Goal: Task Accomplishment & Management: Complete application form

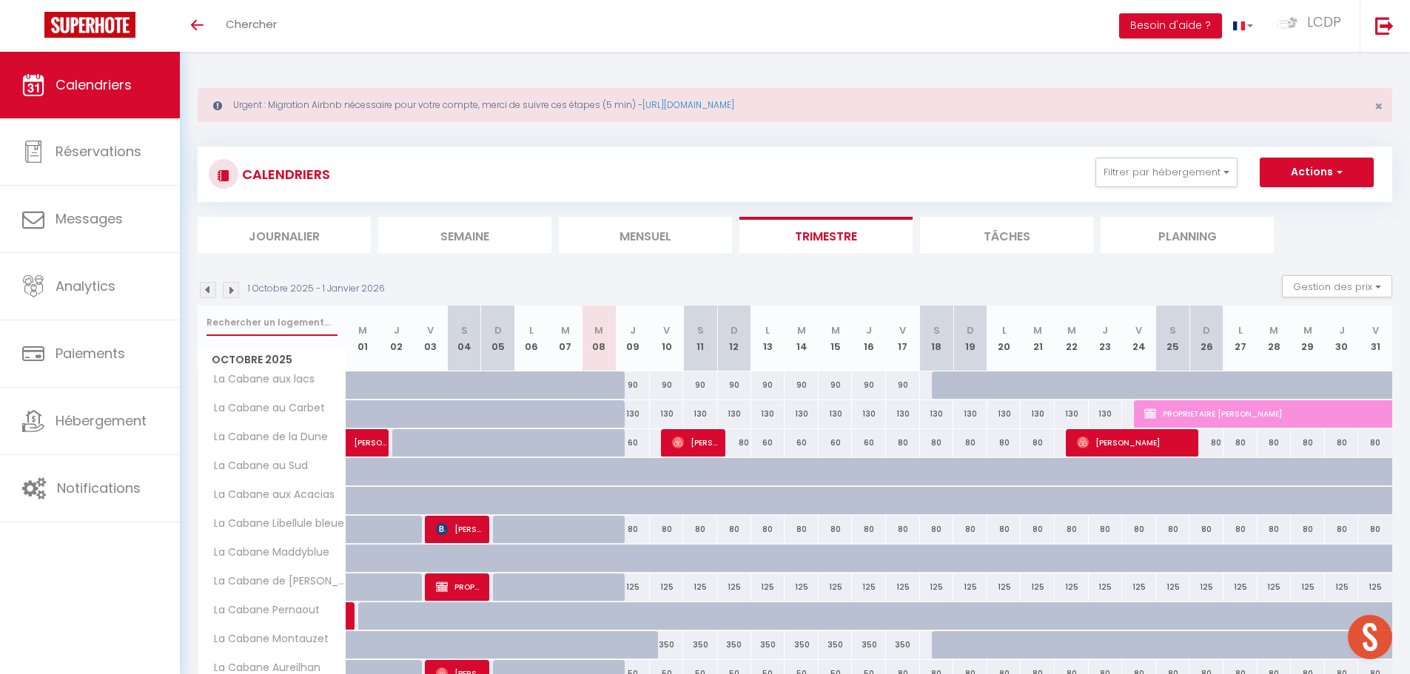
click at [305, 314] on input "text" at bounding box center [271, 322] width 131 height 27
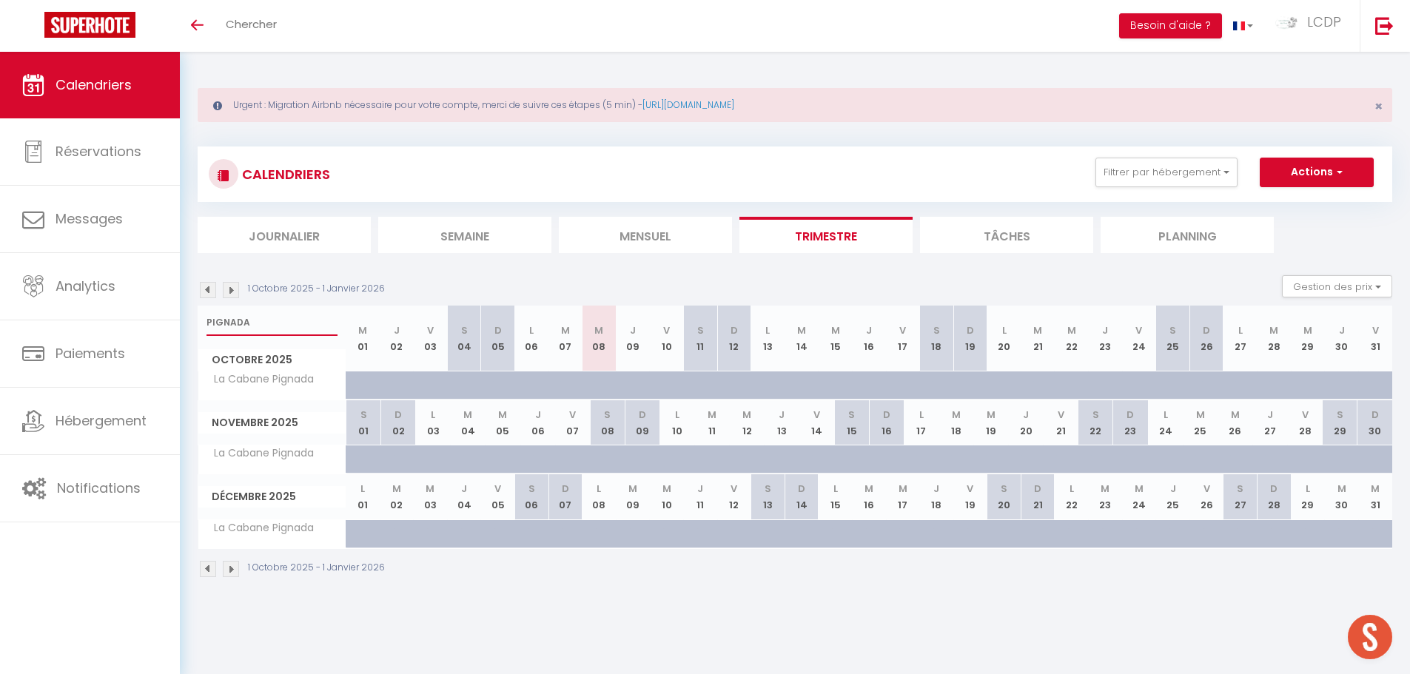
type input "PIGNADA"
click at [1317, 174] on button "Actions" at bounding box center [1316, 173] width 114 height 30
click at [1297, 203] on link "Nouvelle réservation" at bounding box center [1301, 206] width 129 height 22
select select
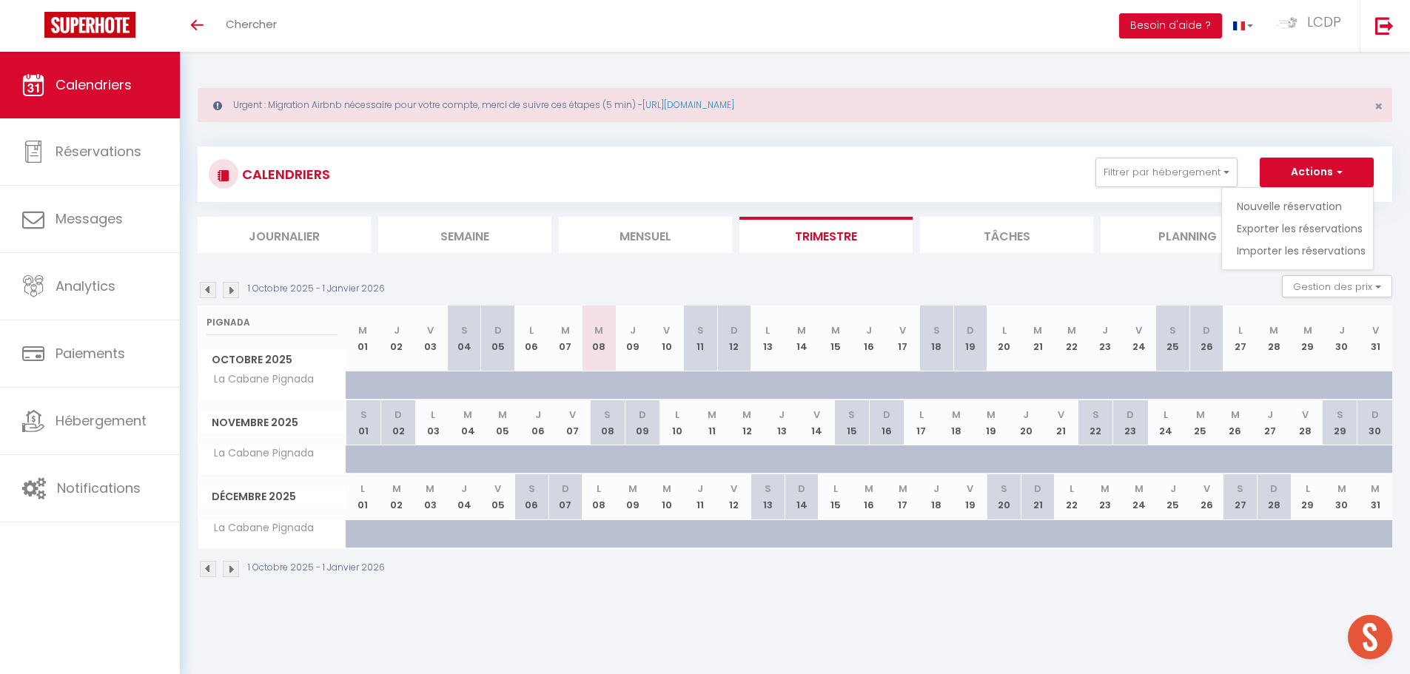
select select
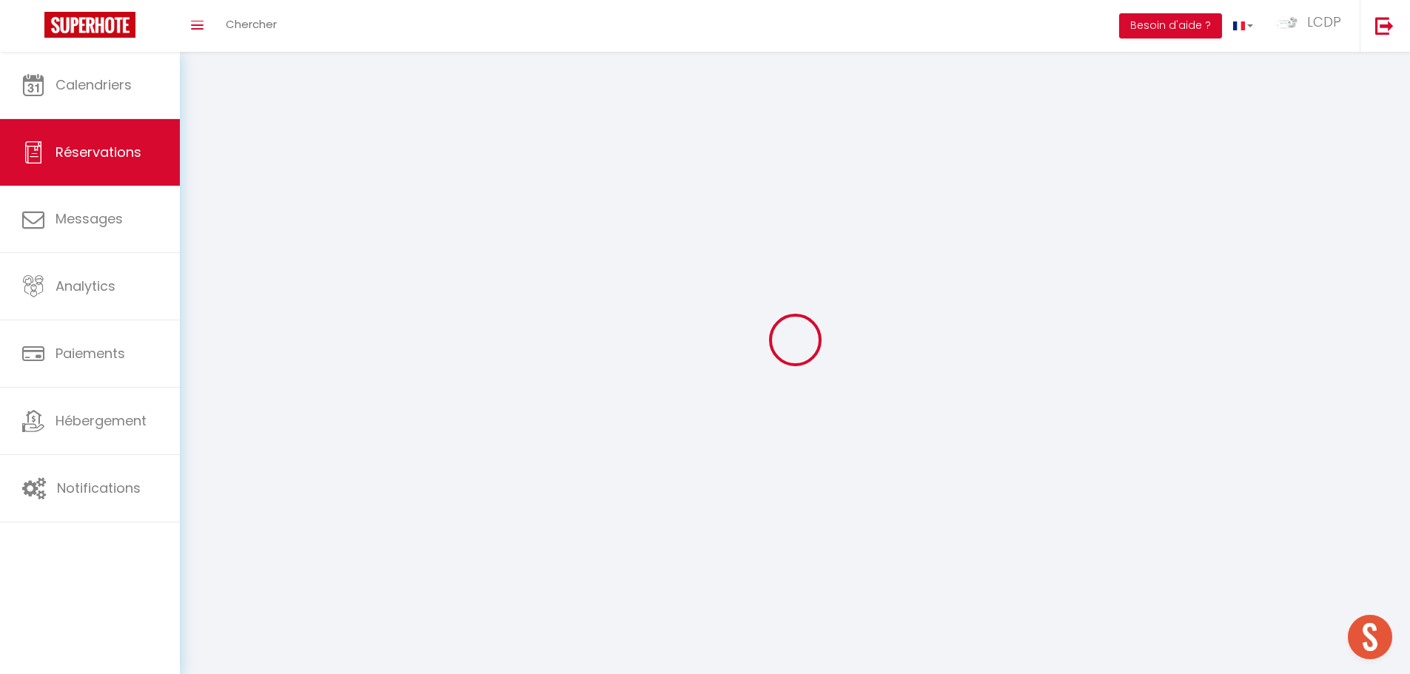
select select
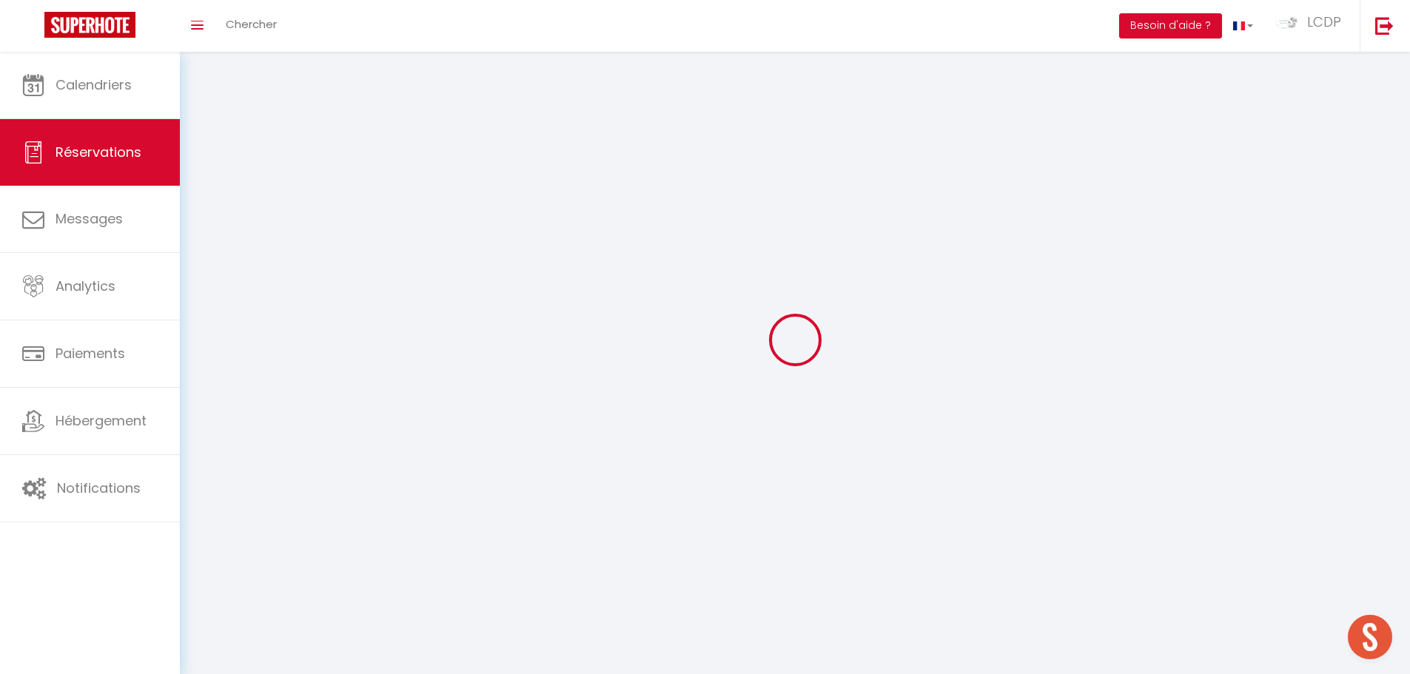
select select
checkbox input "false"
select select
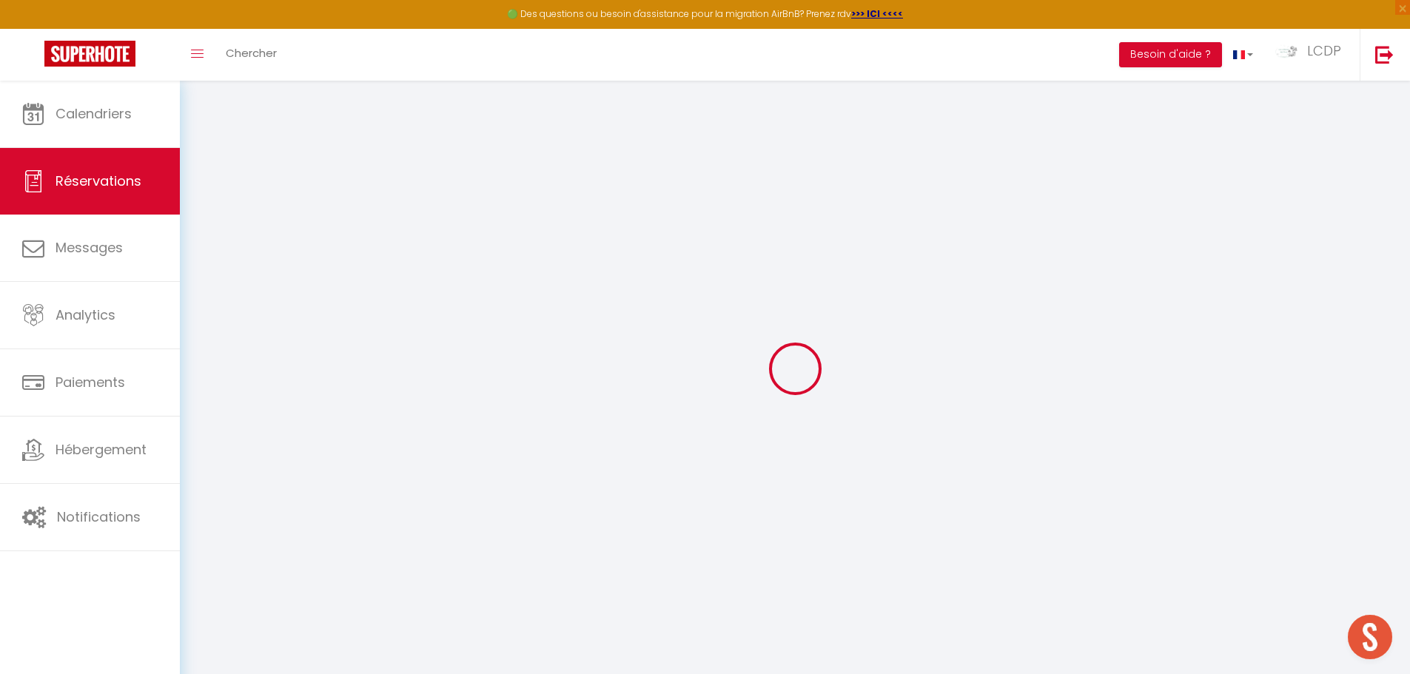
select select
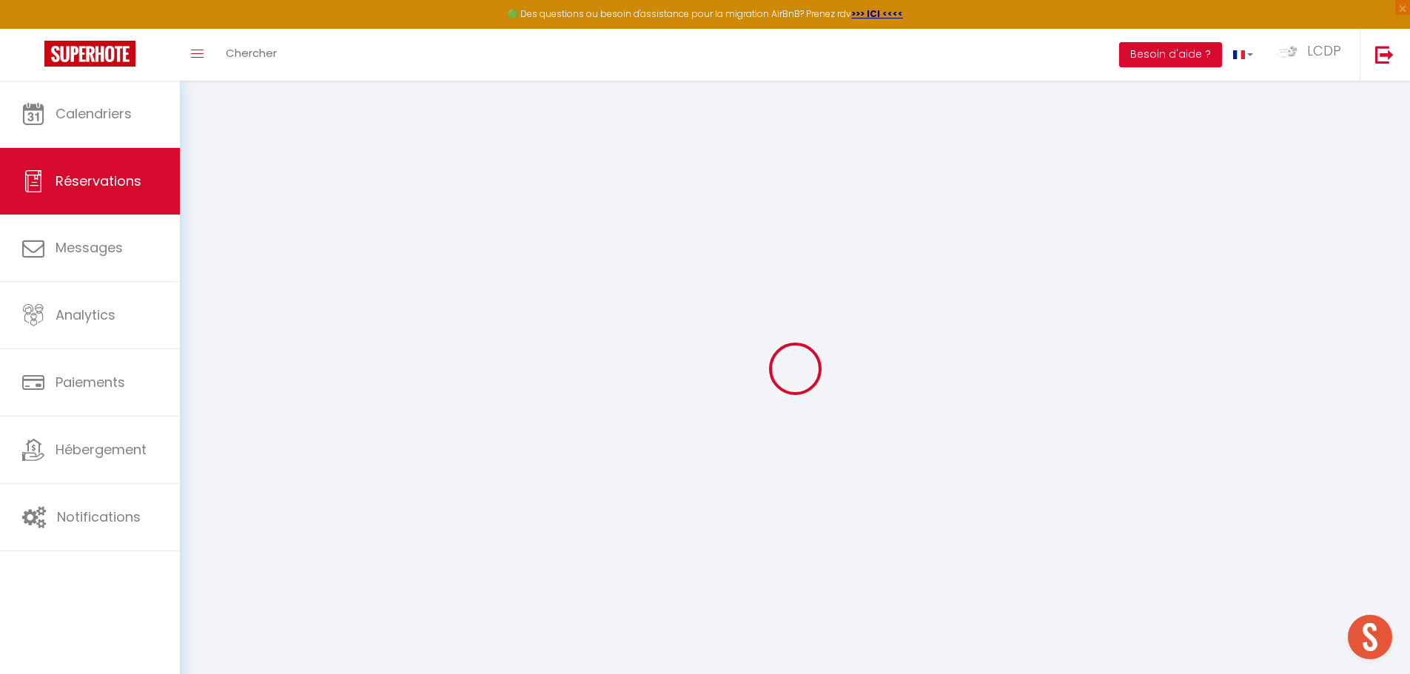
select select
checkbox input "false"
select select
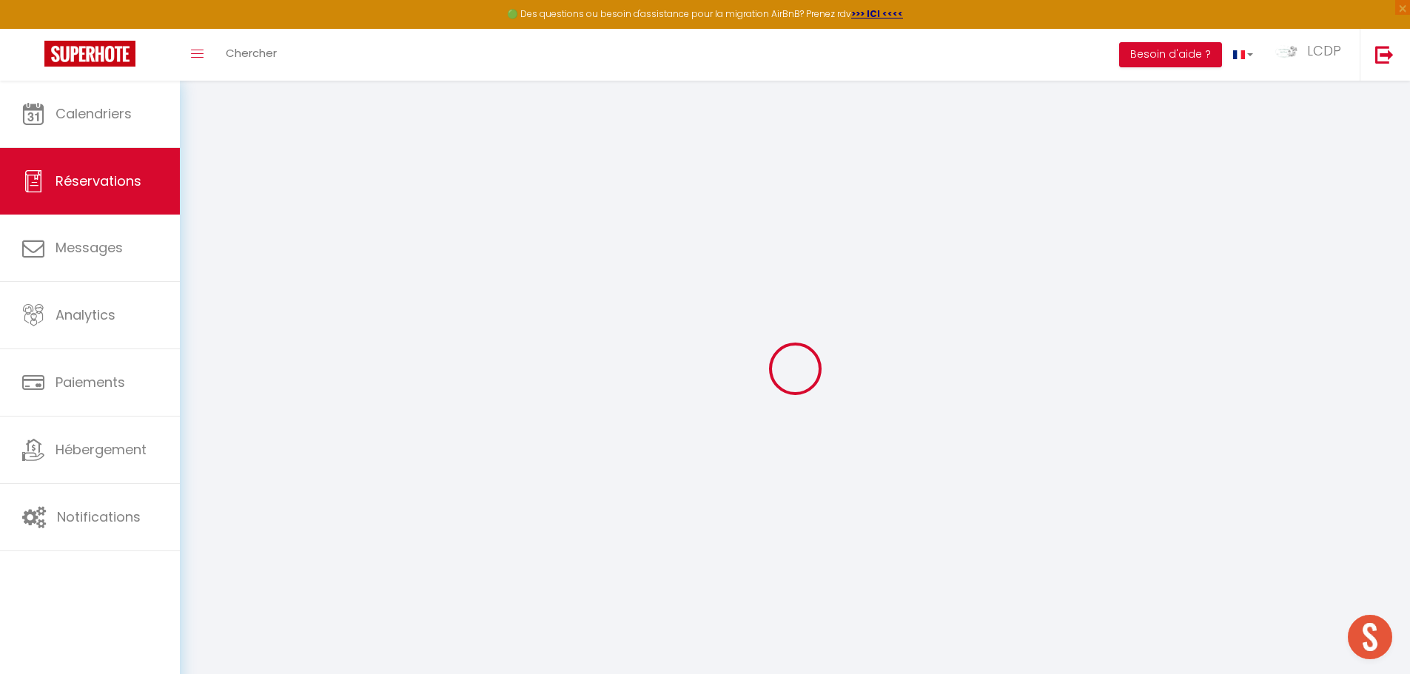
select select
checkbox input "false"
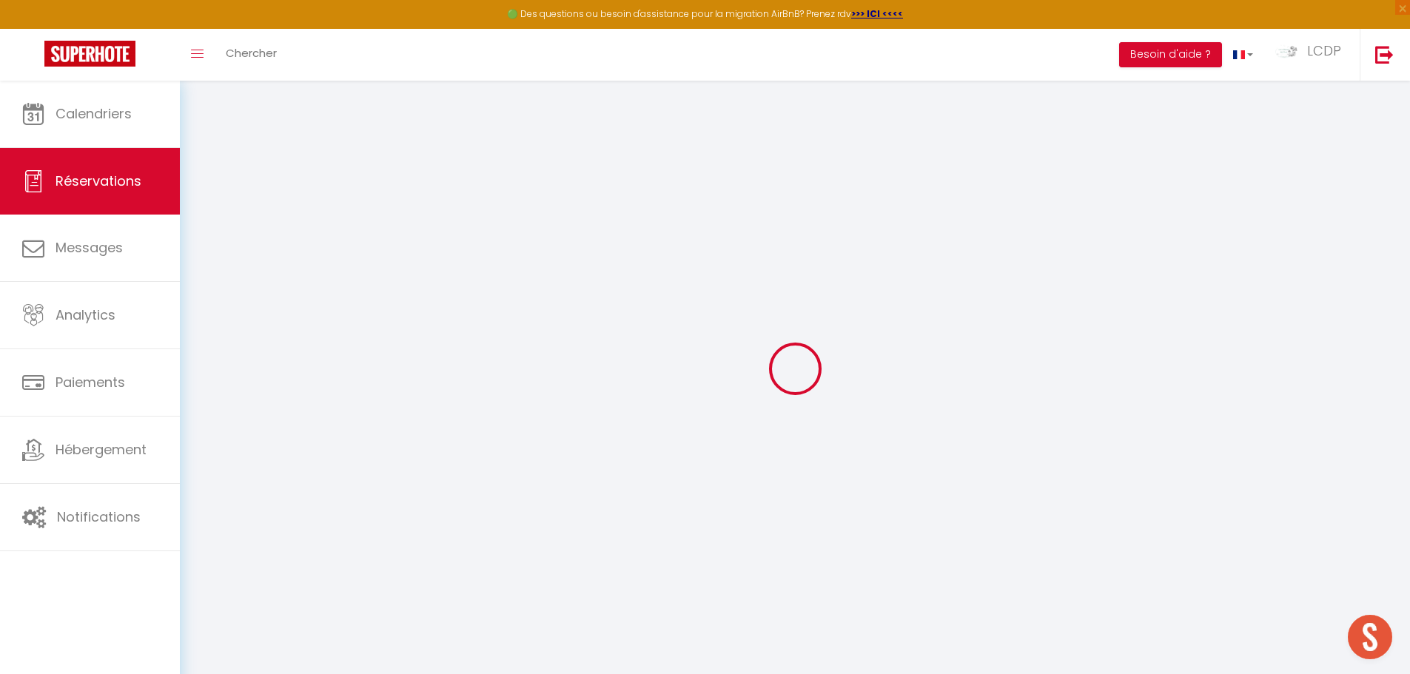
select select
checkbox input "false"
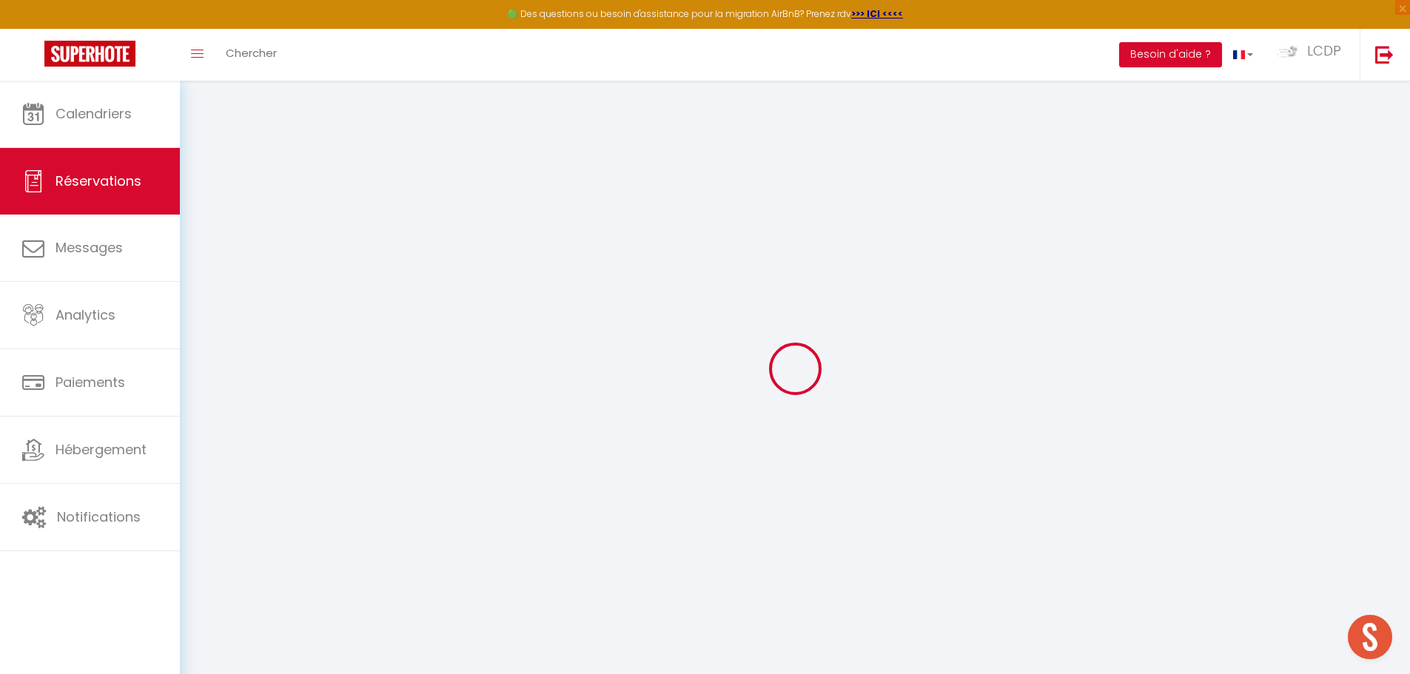
select select
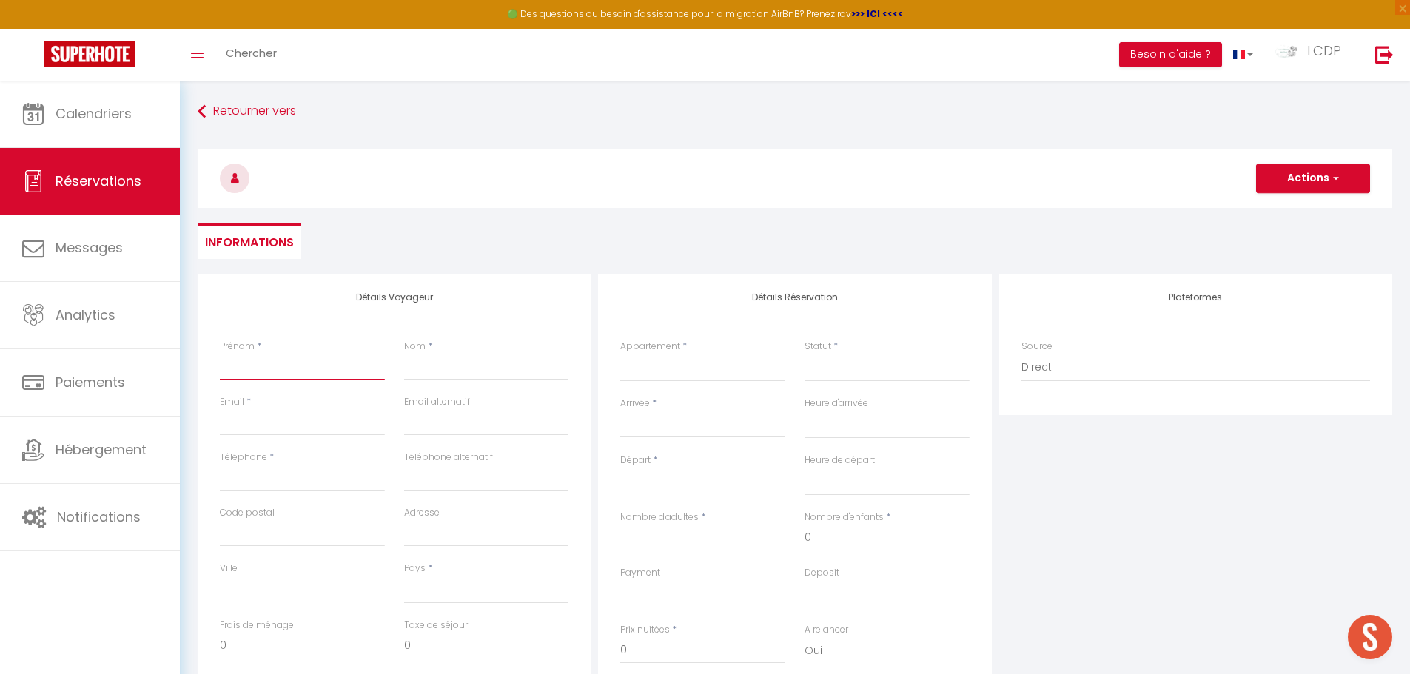
click at [260, 362] on input "Prénom" at bounding box center [302, 367] width 165 height 27
type input "P"
select select
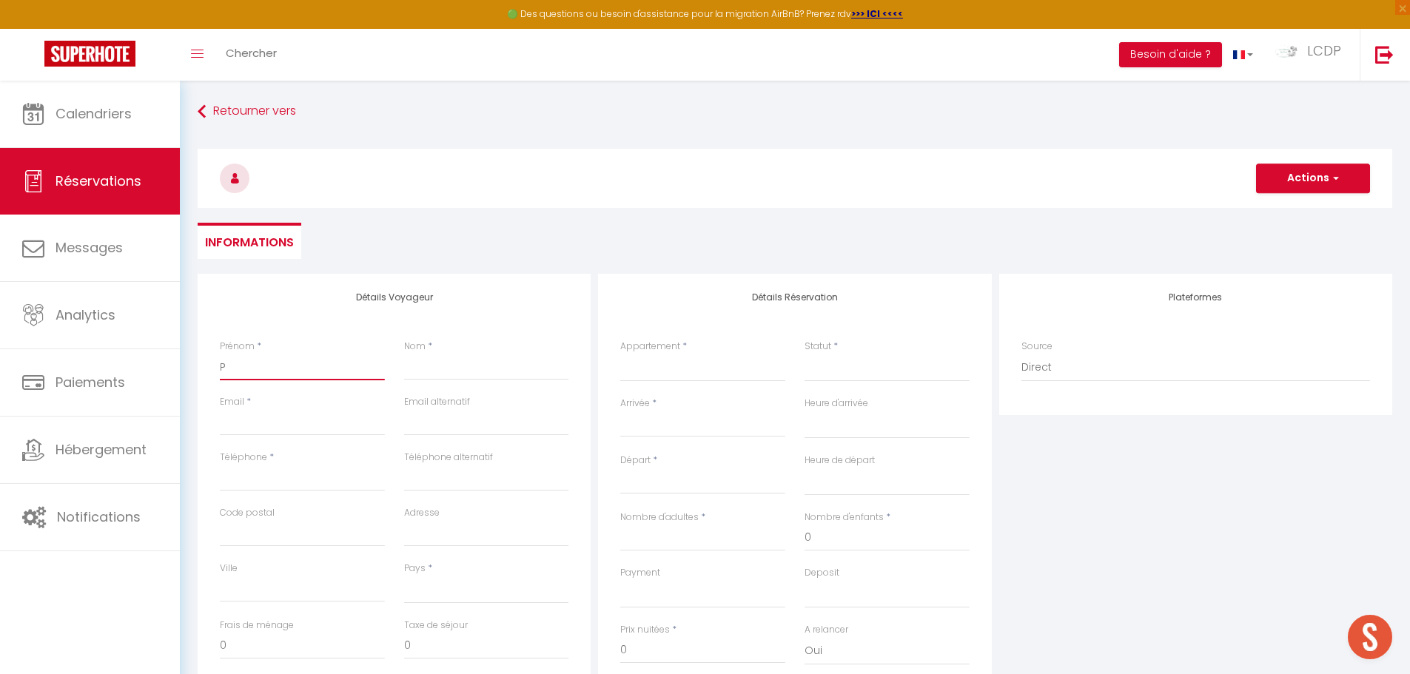
select select
checkbox input "false"
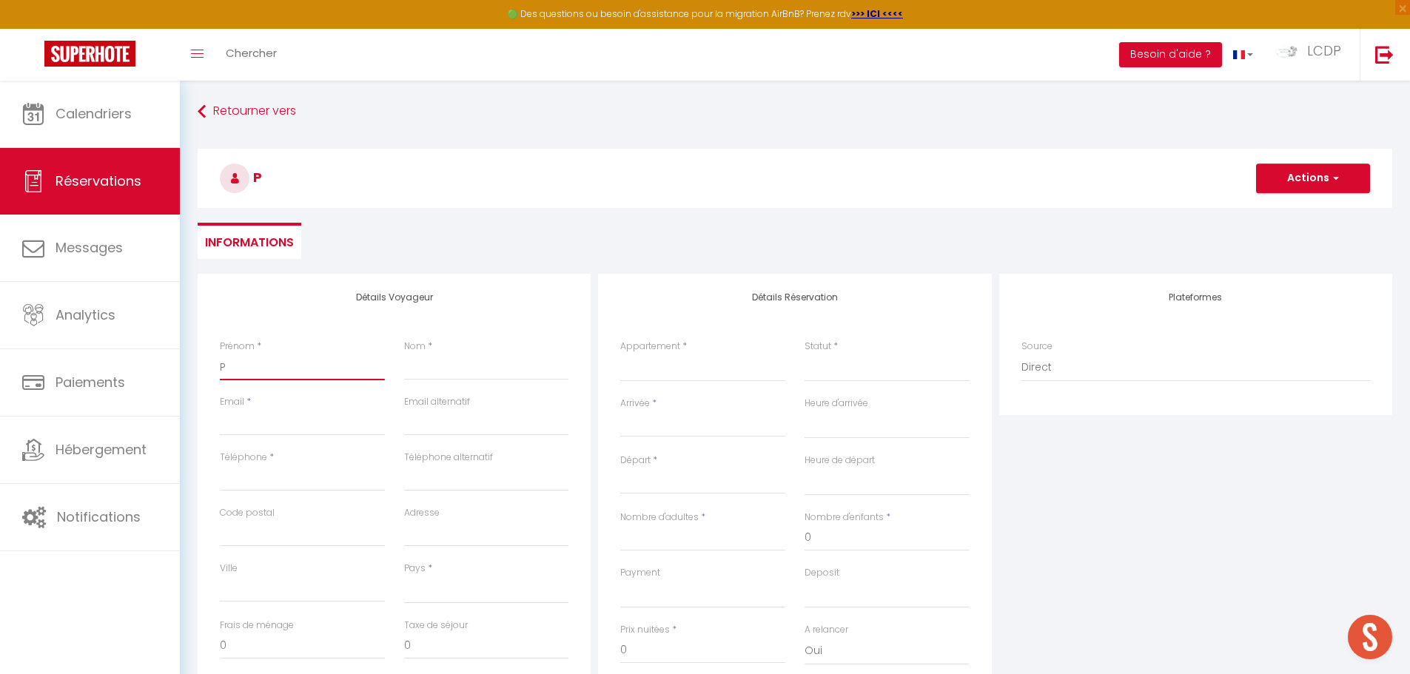
type input "PR"
select select
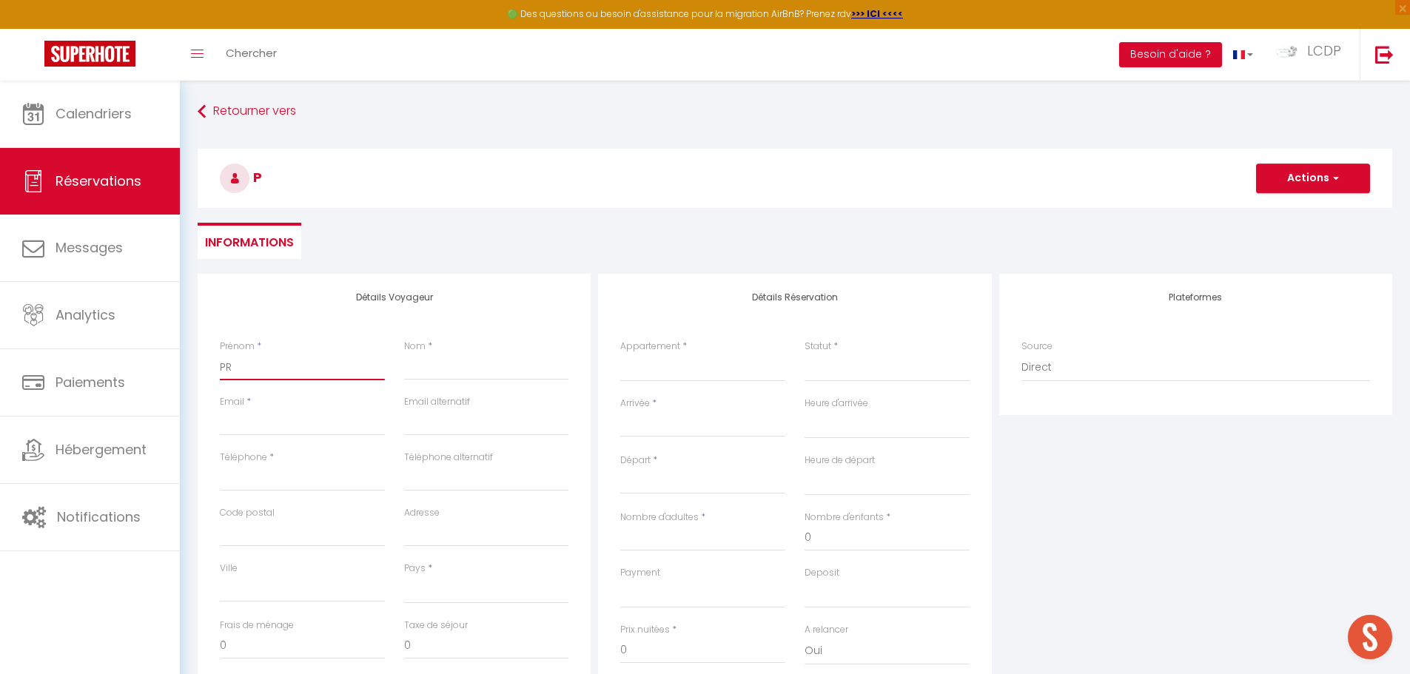
select select
checkbox input "false"
type input "PRO"
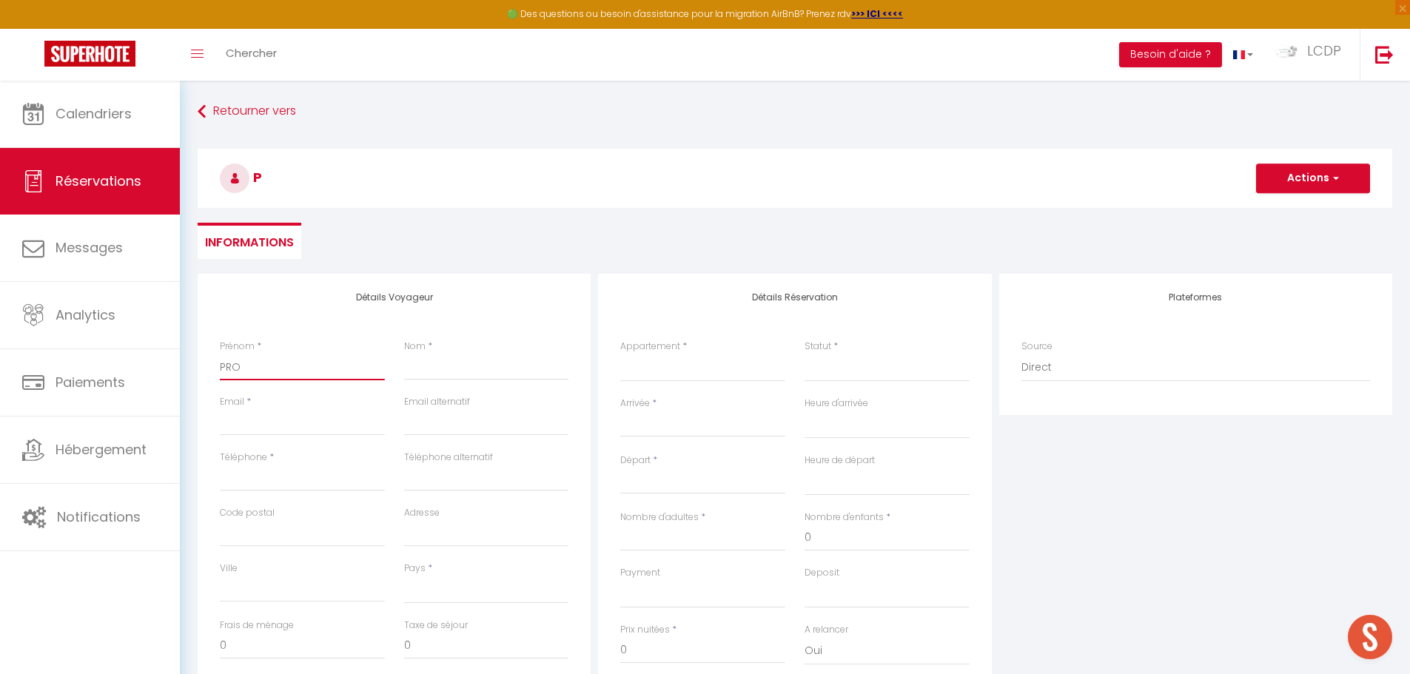
select select
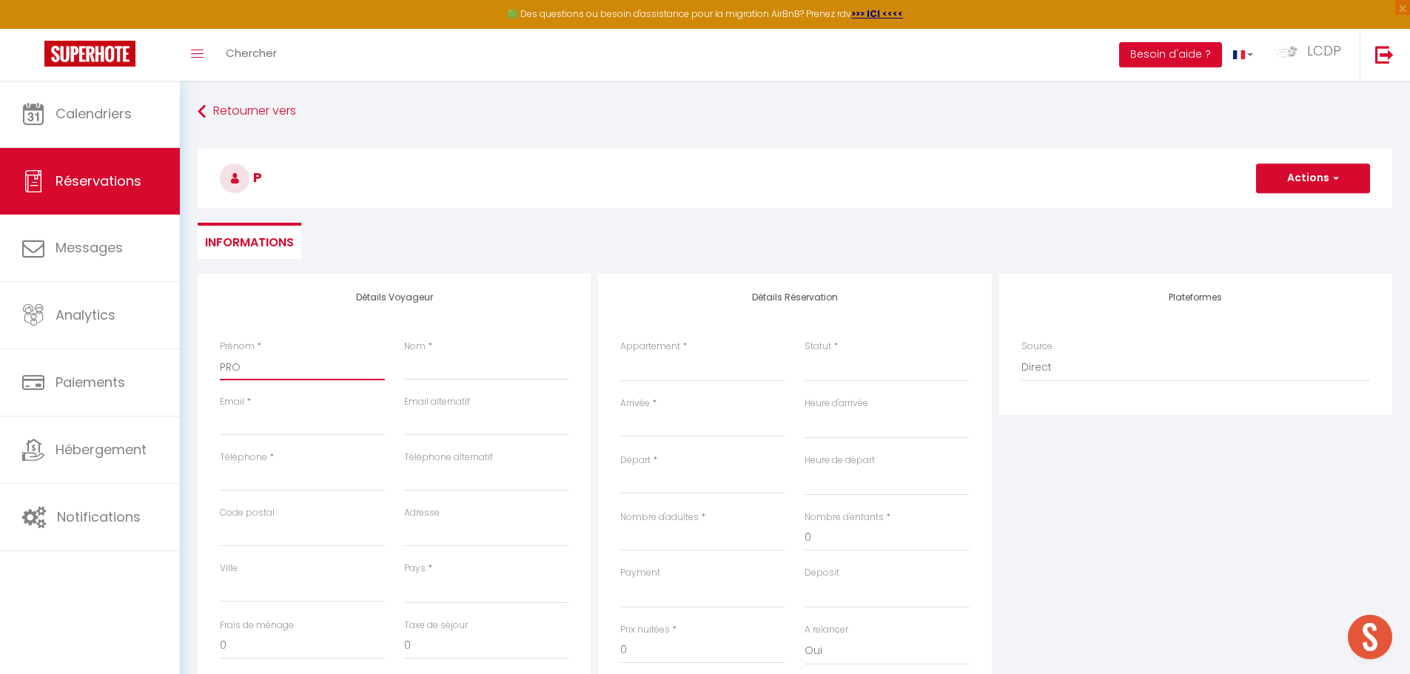
select select
checkbox input "false"
type input "PROP"
select select
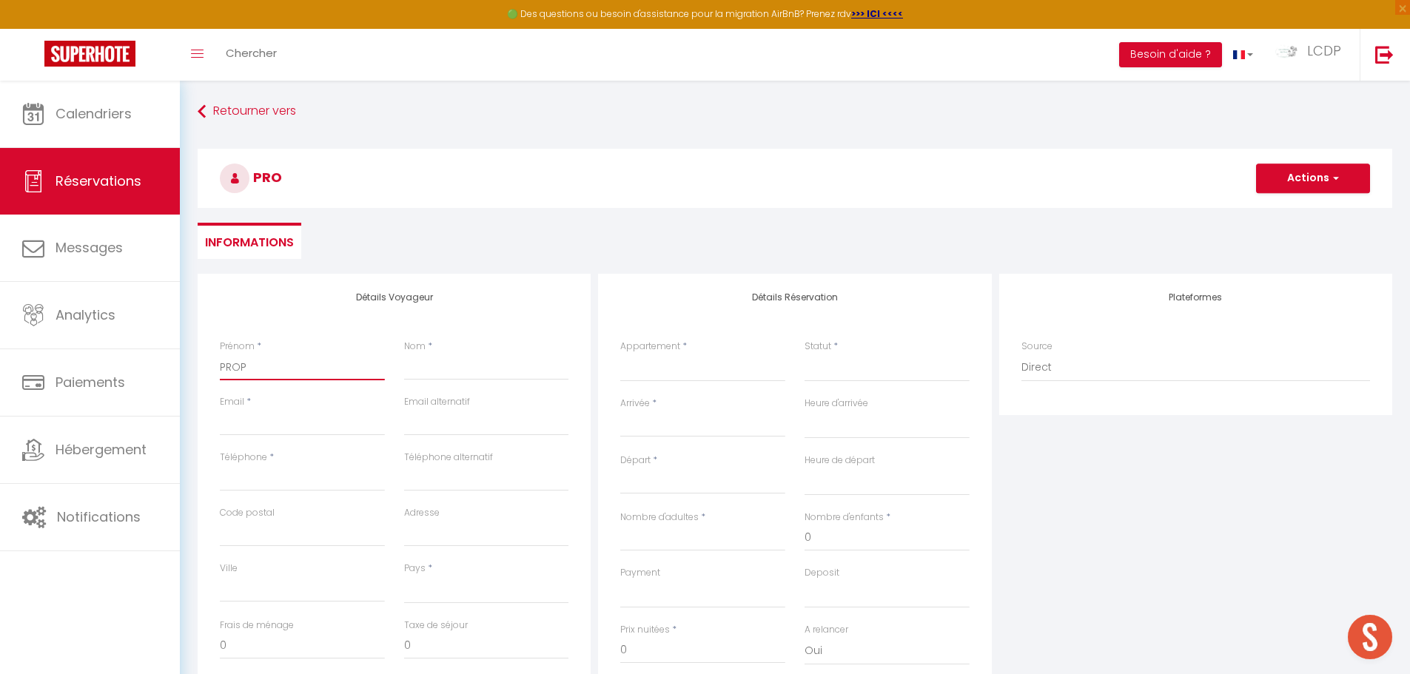
select select
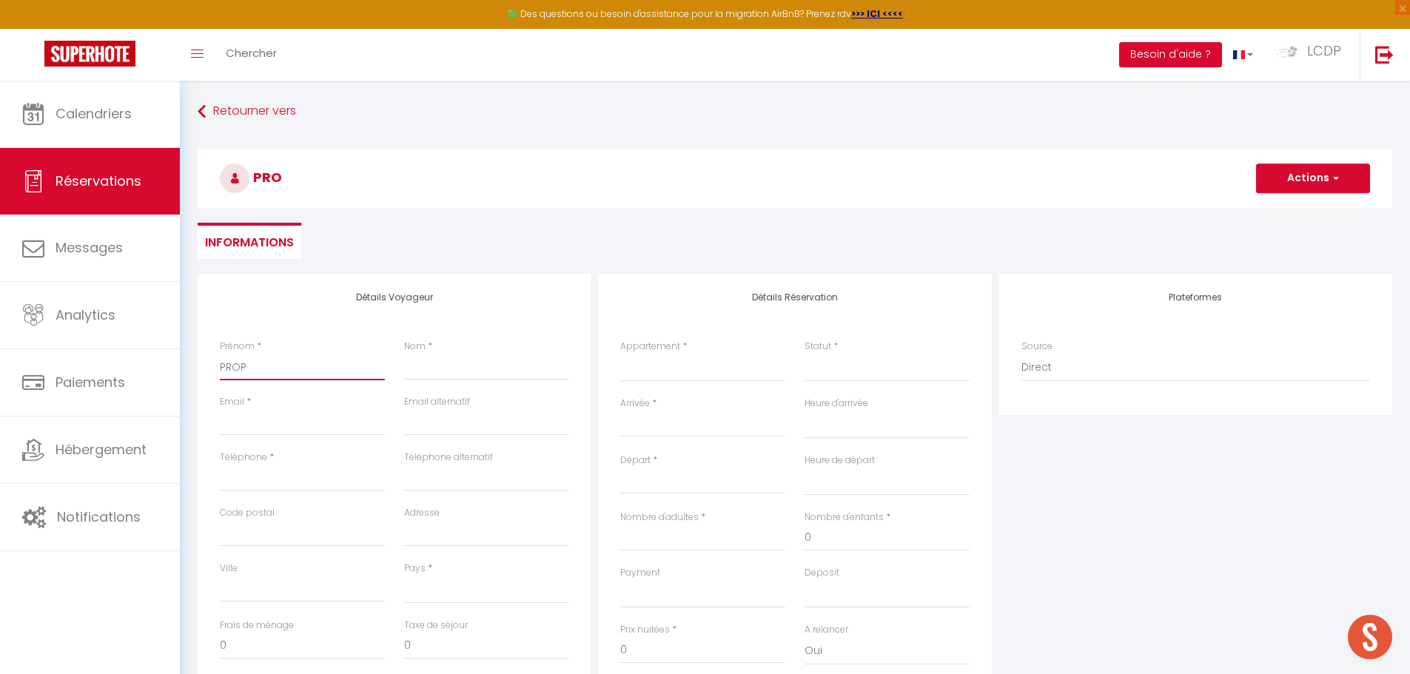
select select
checkbox input "false"
type input "PROPR"
select select
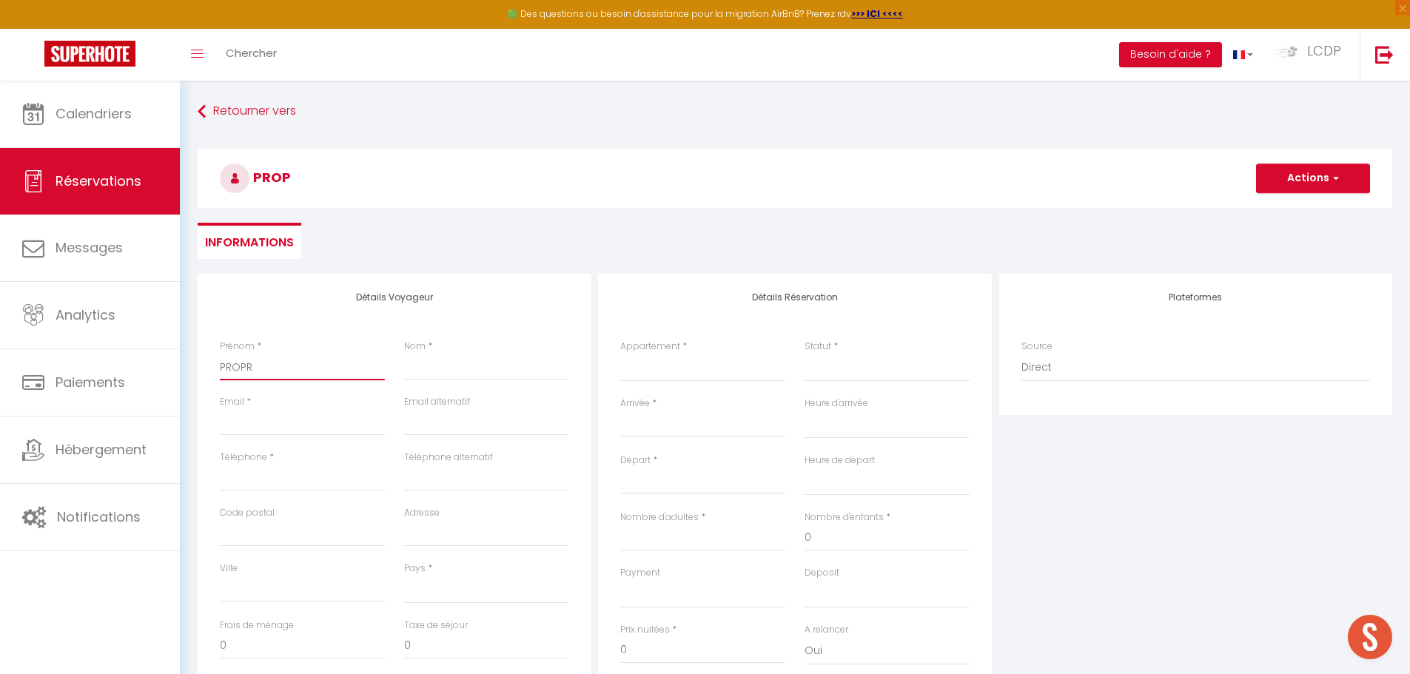
select select
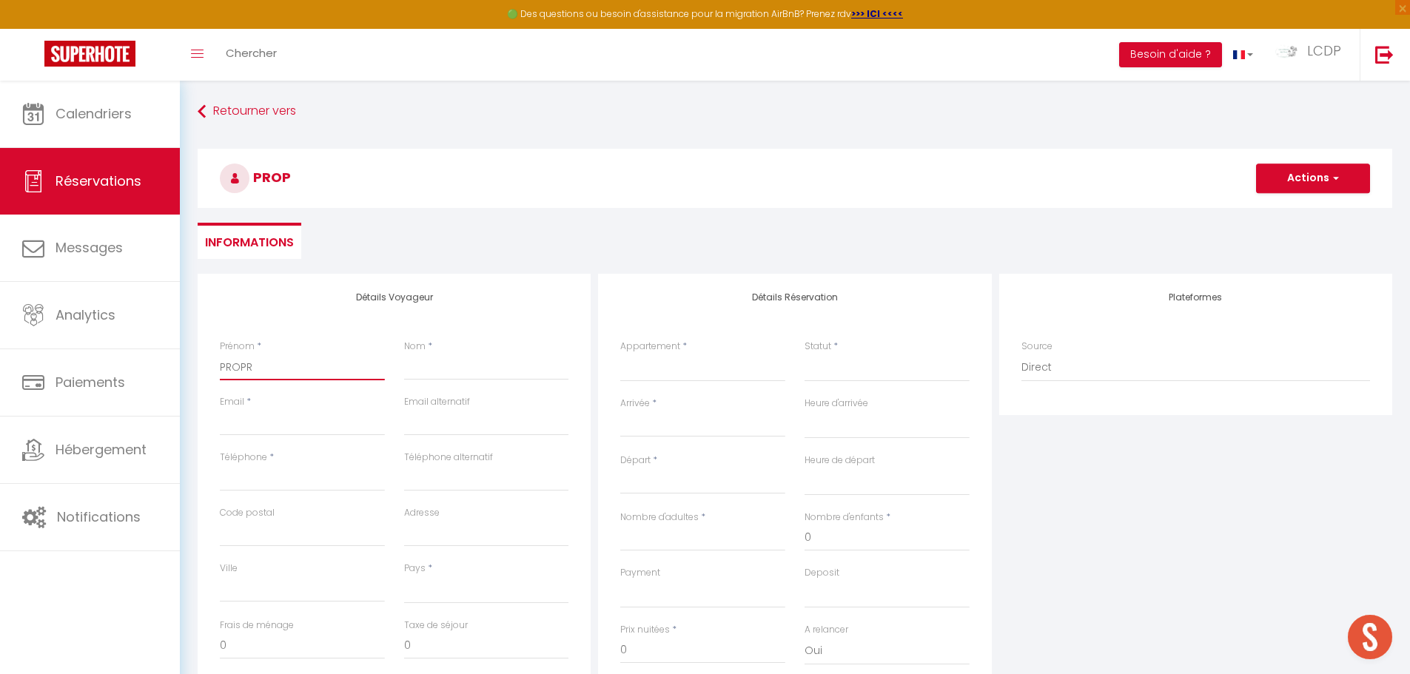
checkbox input "false"
type input "PROPRI"
select select
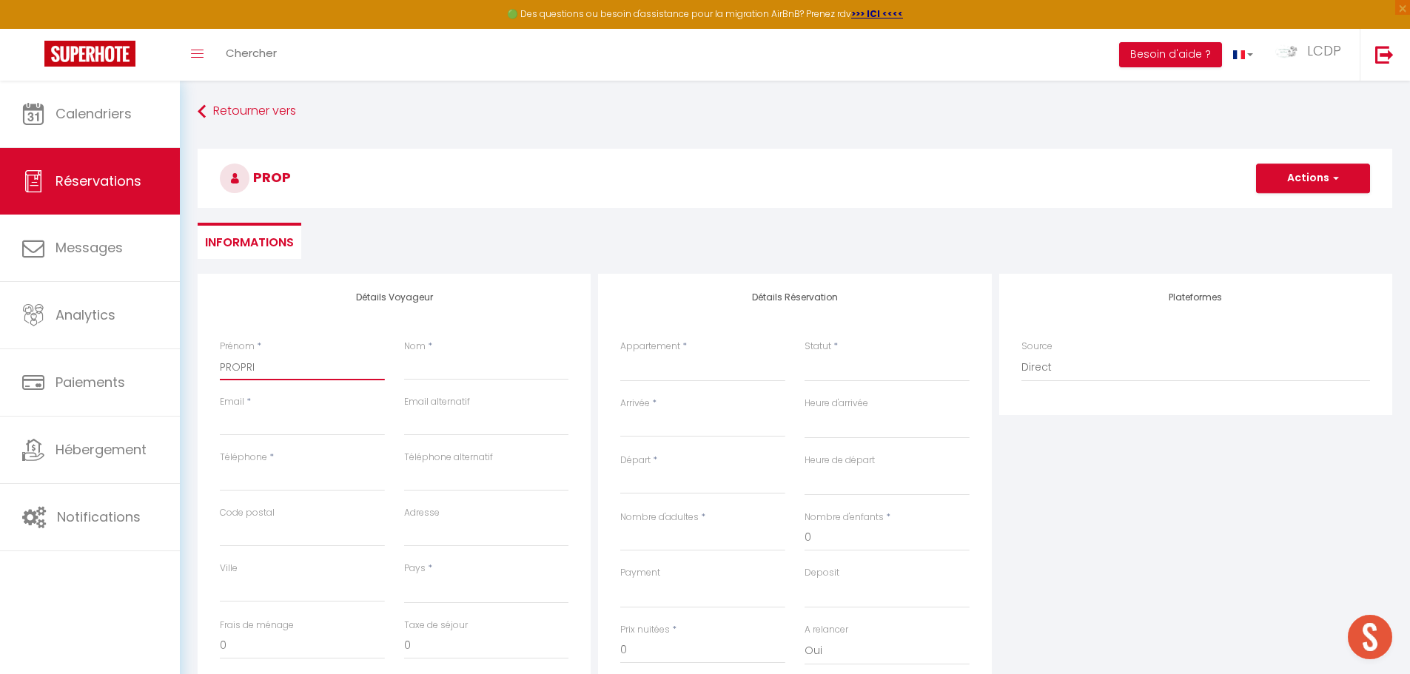
select select
checkbox input "false"
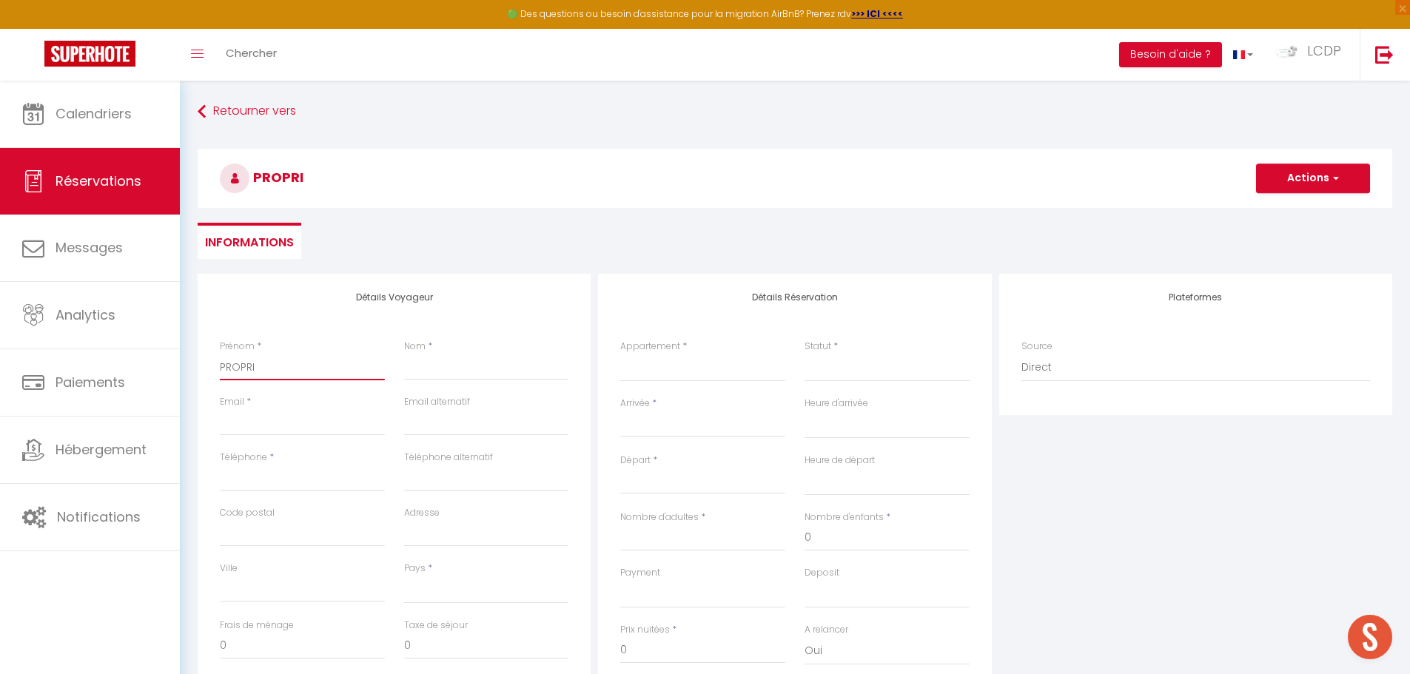
type input "PROPRIE"
select select
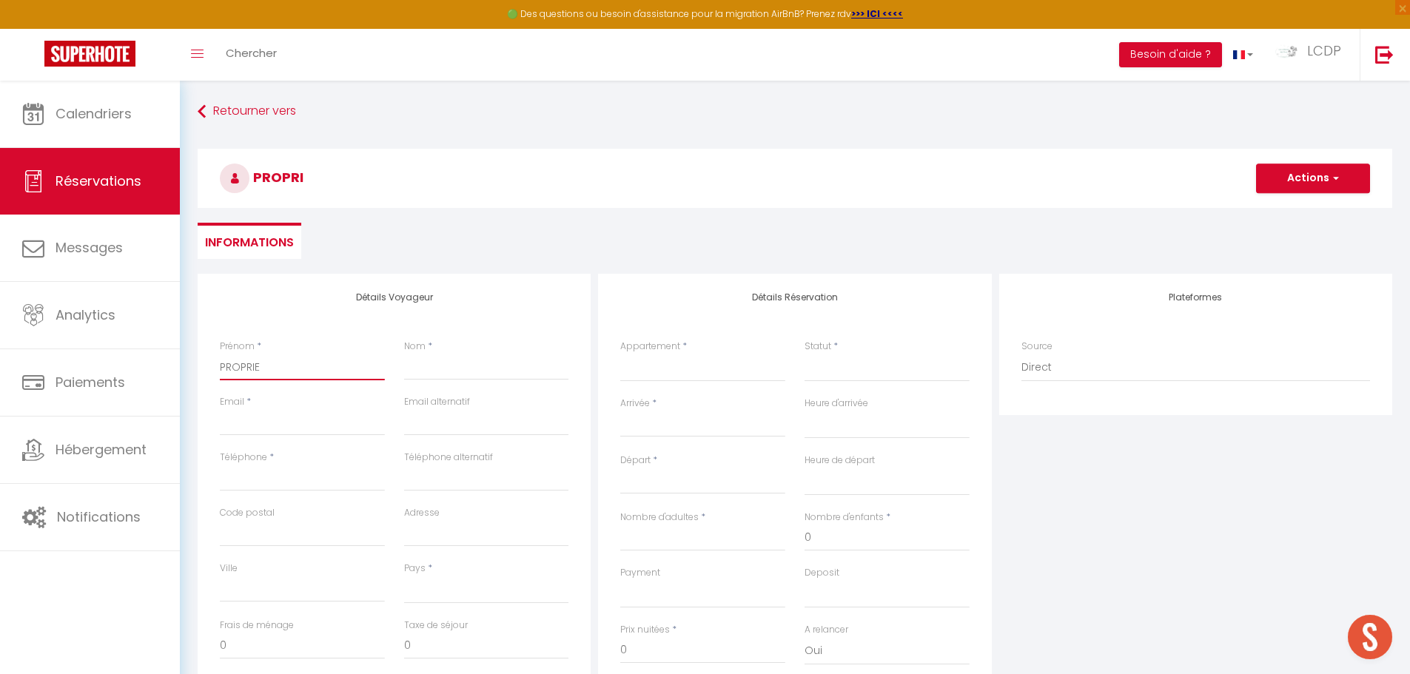
select select
checkbox input "false"
type input "PROPRIET"
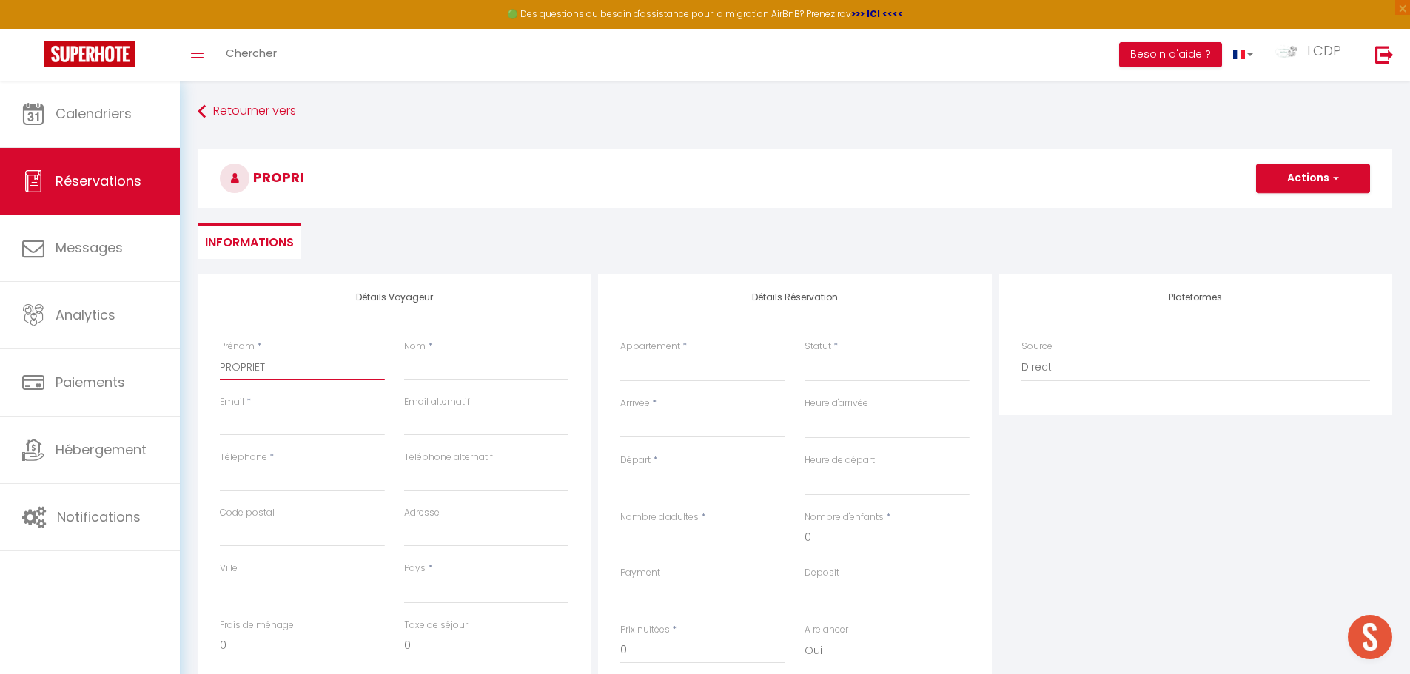
select select
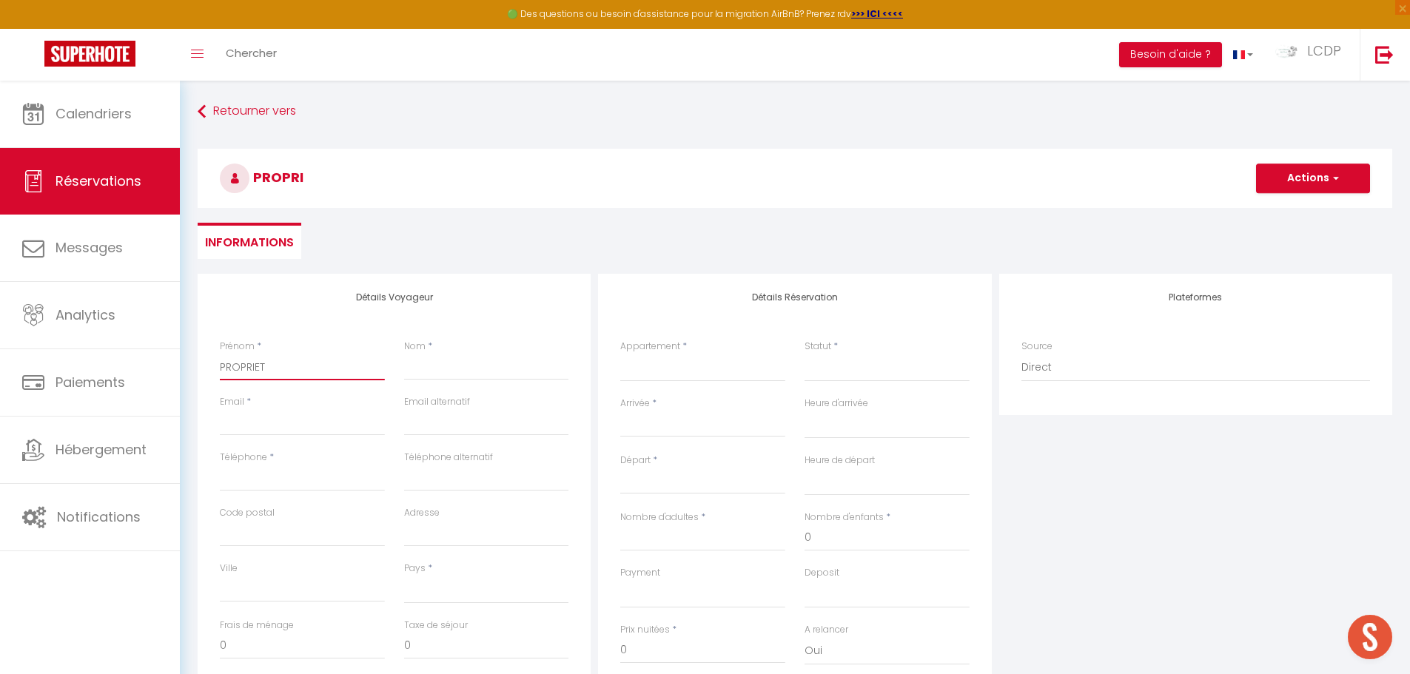
select select
checkbox input "false"
type input "PROPRIETA"
select select
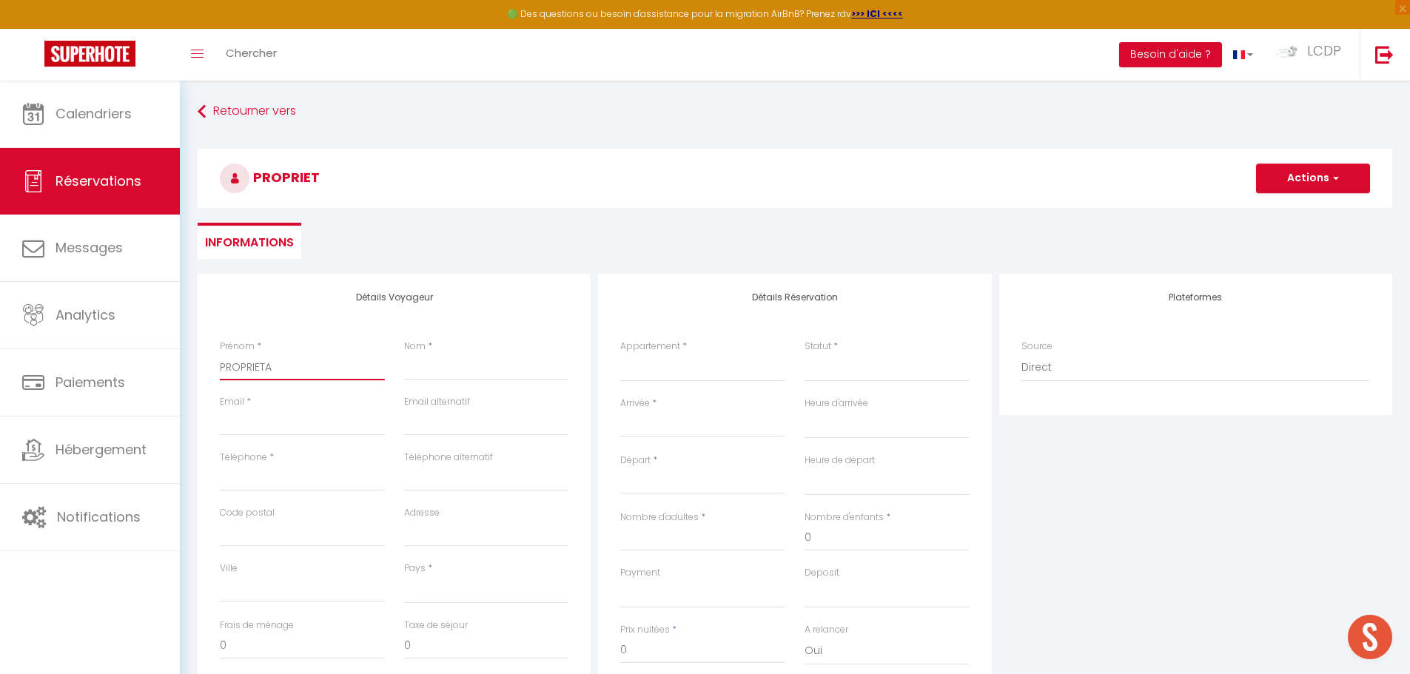
select select
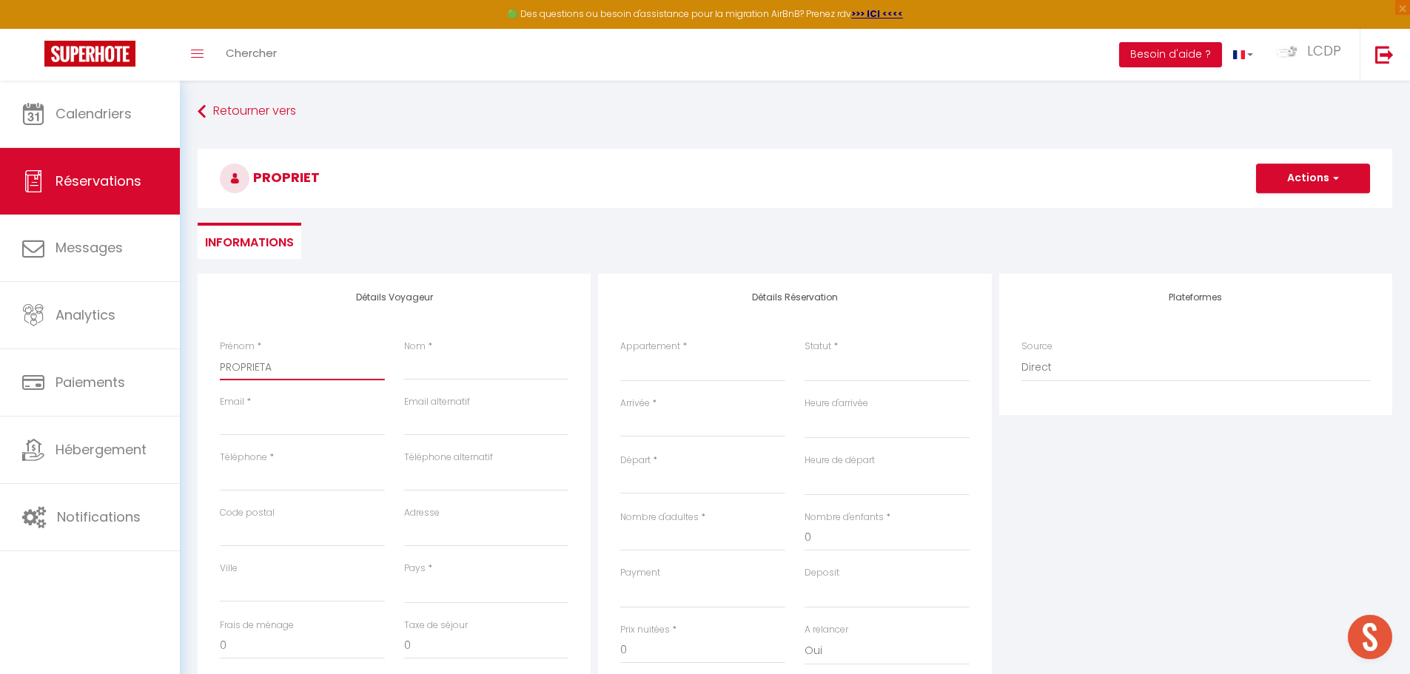
select select
checkbox input "false"
type input "PROPRIETAI"
select select
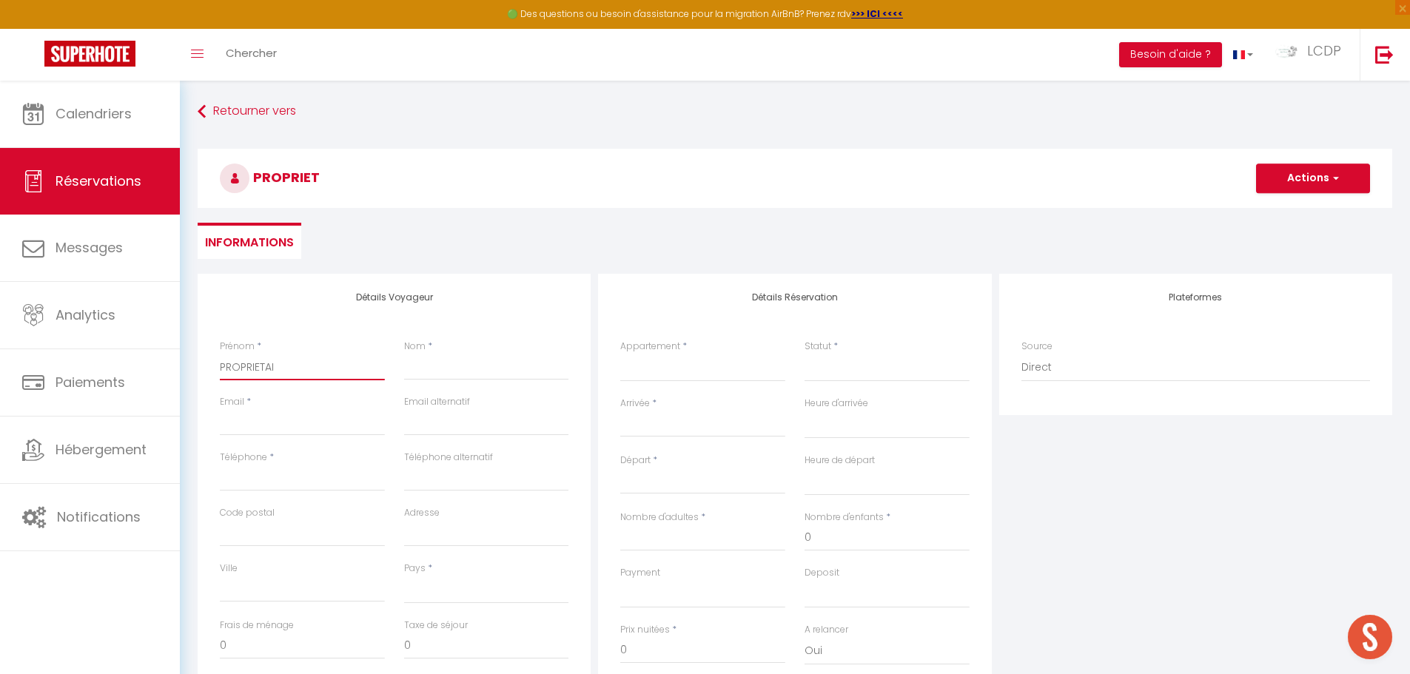
select select
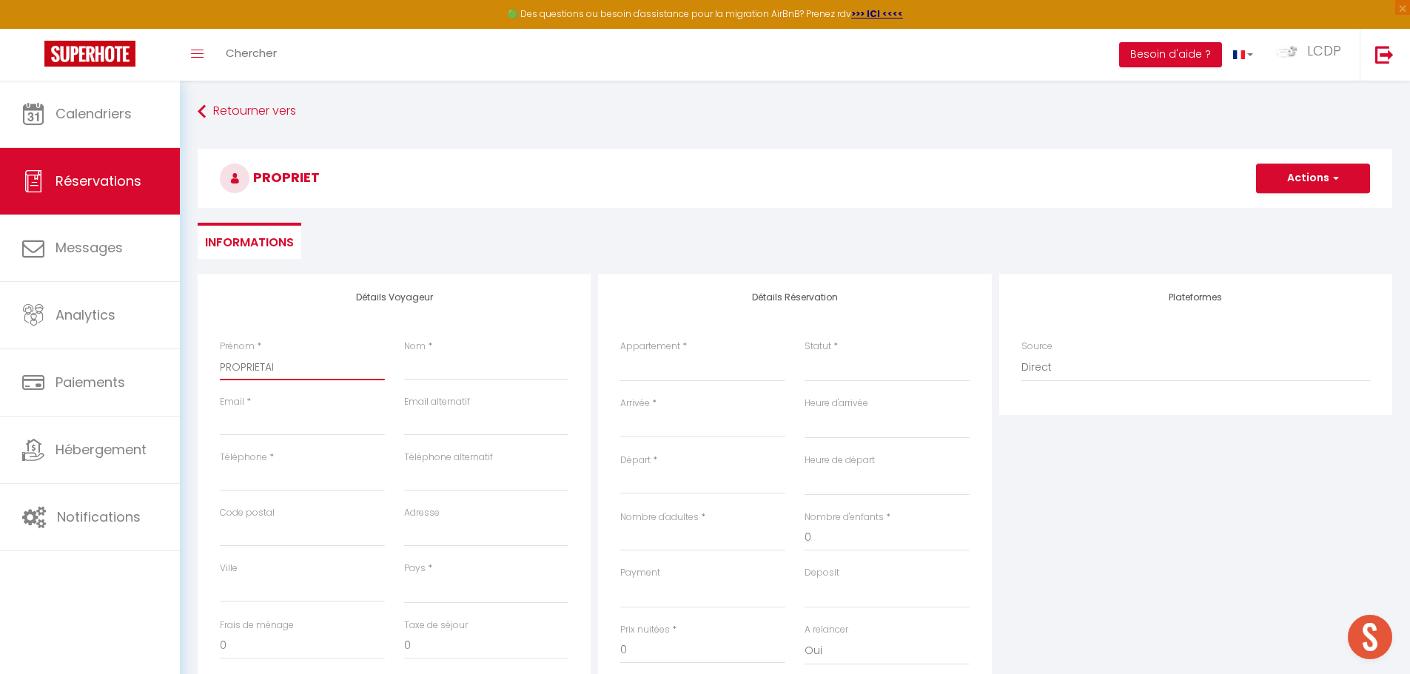
checkbox input "false"
type input "PROPRIETAIR"
select select
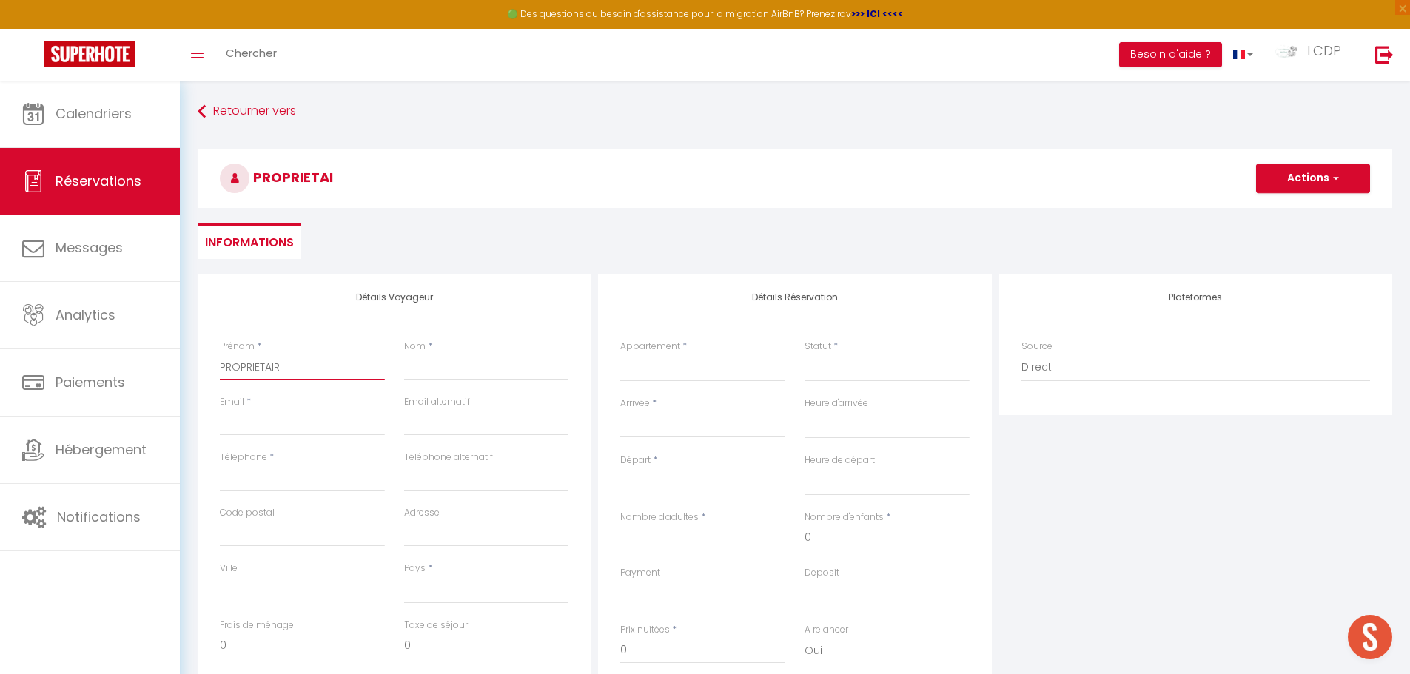
select select
checkbox input "false"
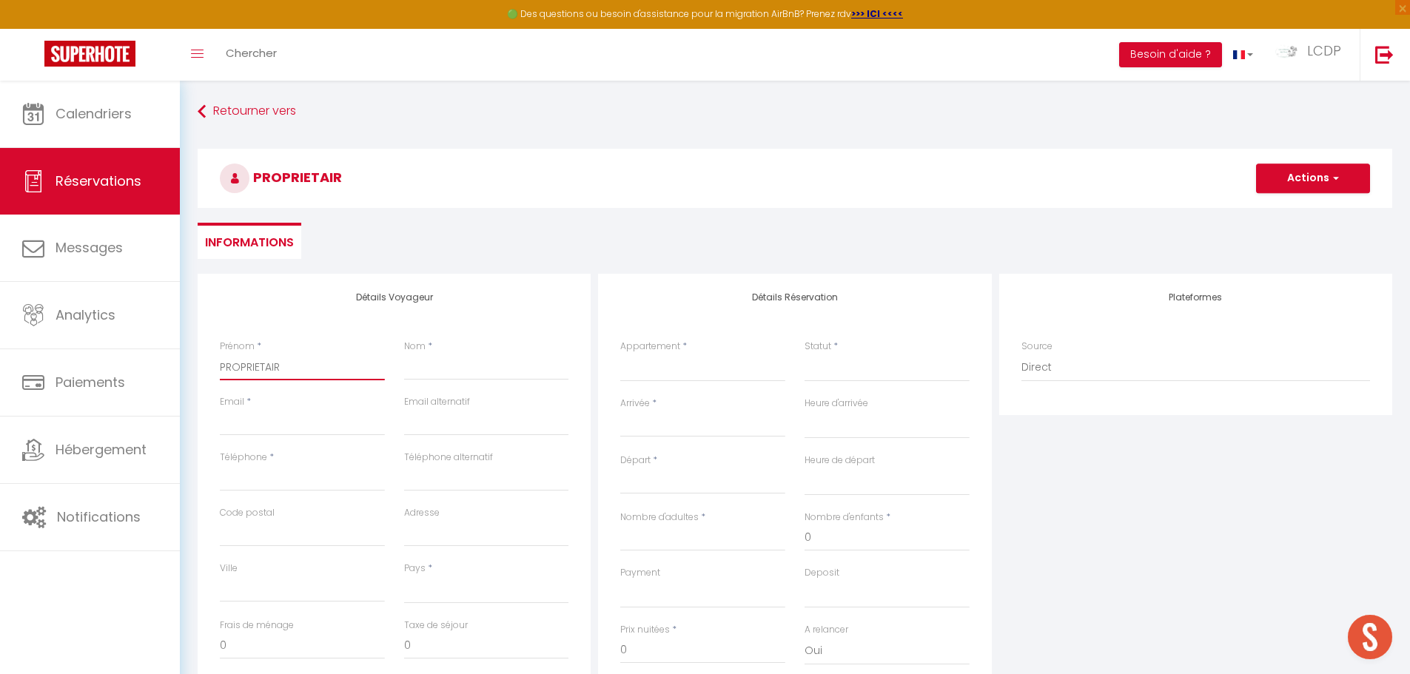
type input "PROPRIETAIRE"
select select
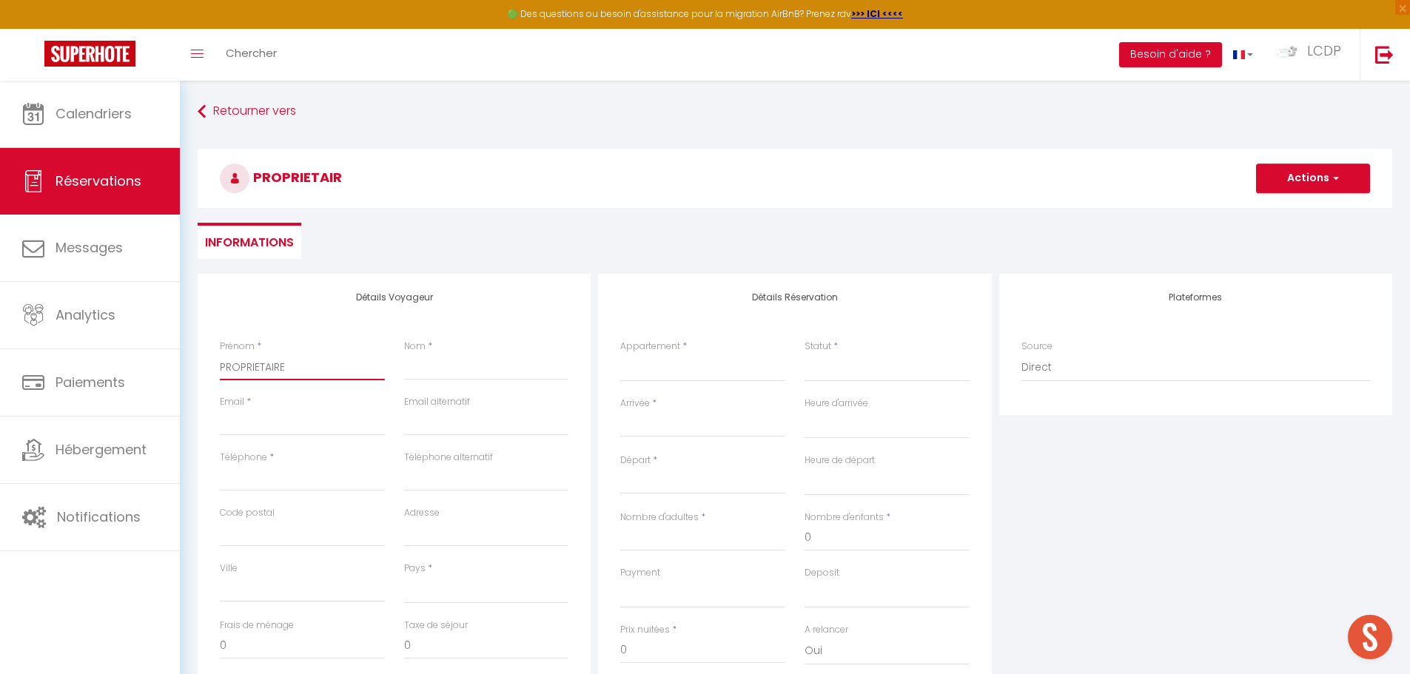
select select
checkbox input "false"
type input "PROPRIETAIRE"
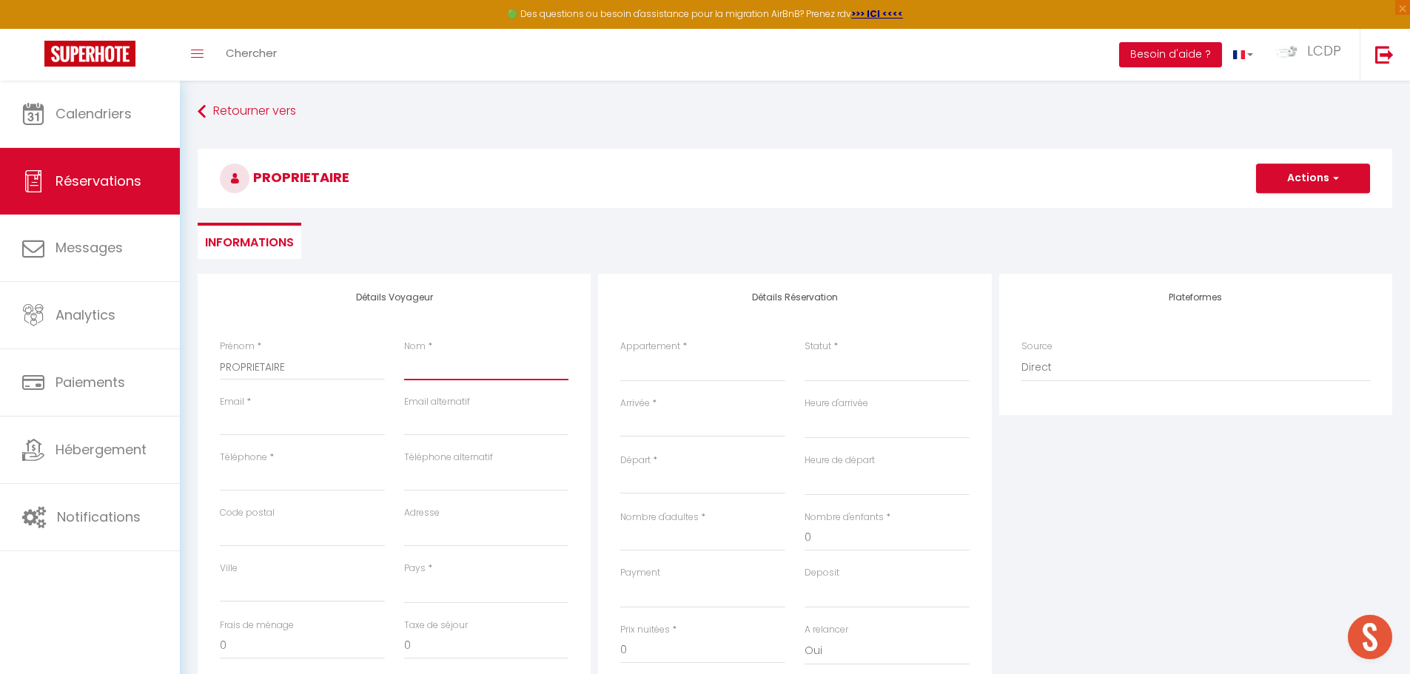
type input "M"
select select
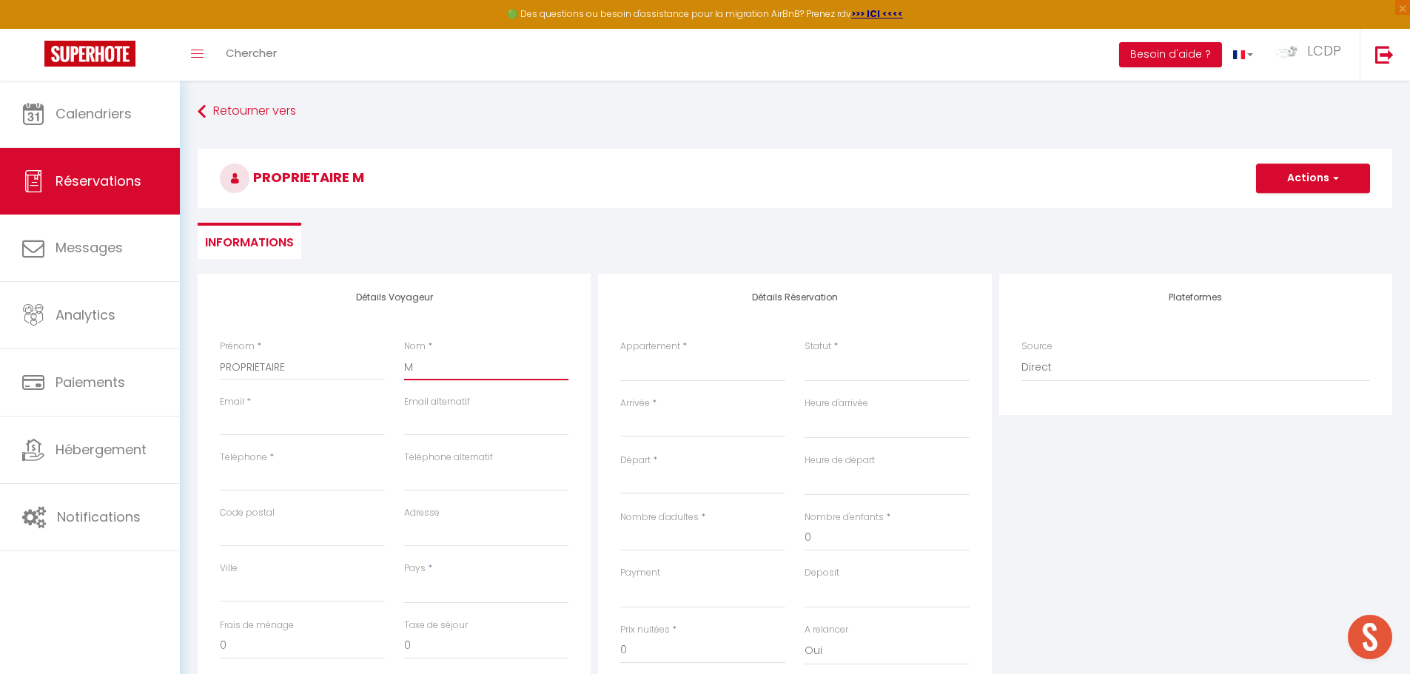
select select
checkbox input "false"
type input "ME"
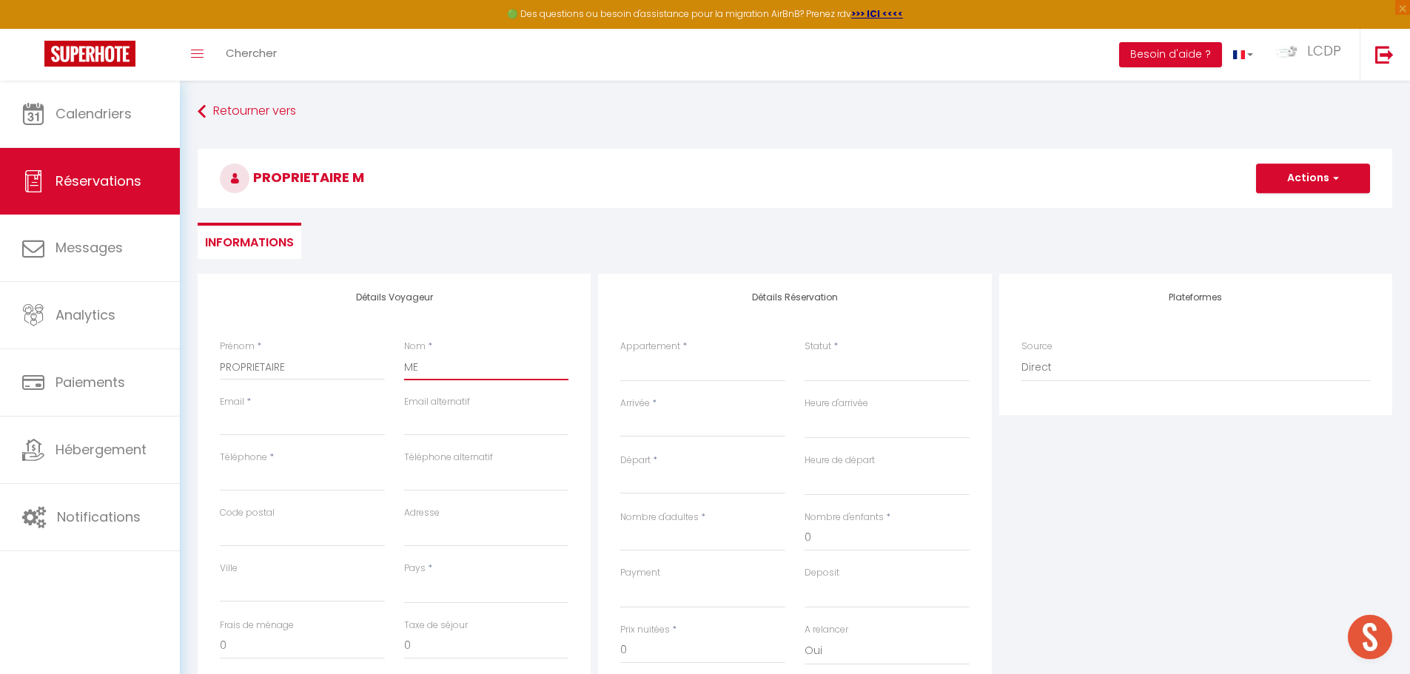
select select
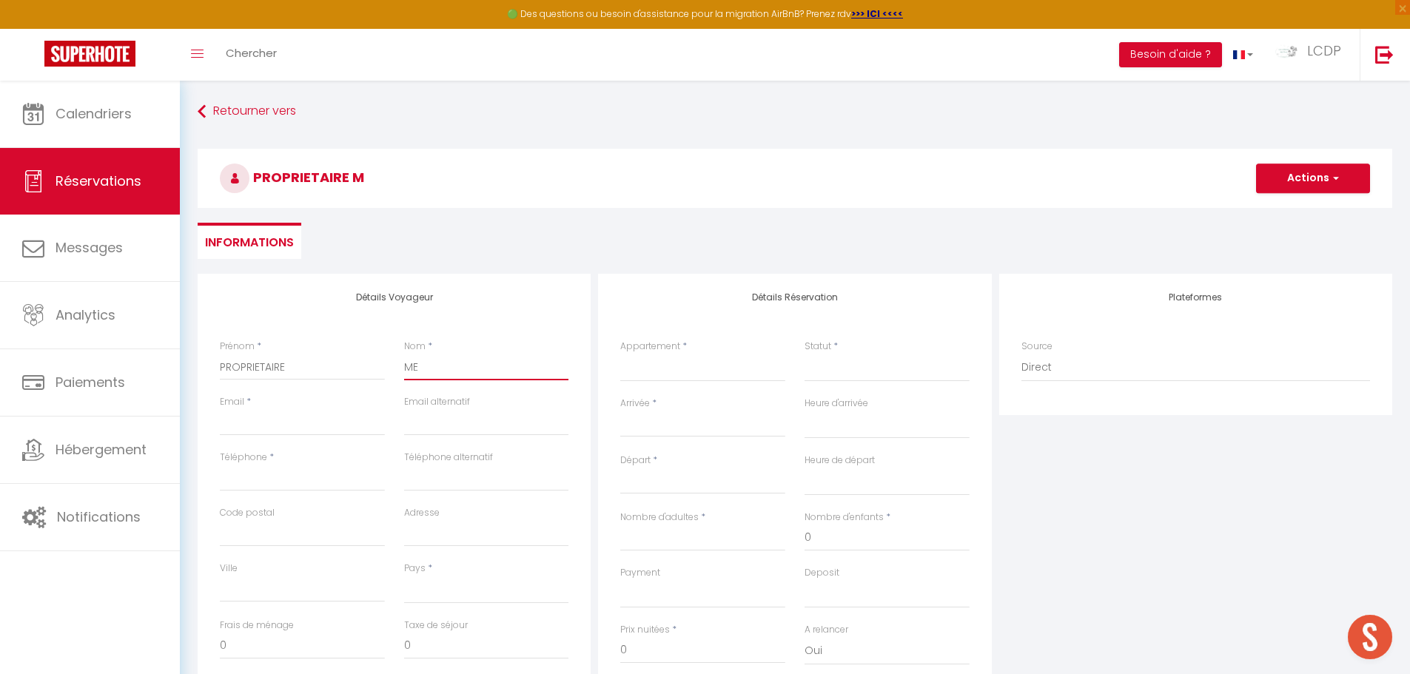
select select
checkbox input "false"
type input "MEL"
select select
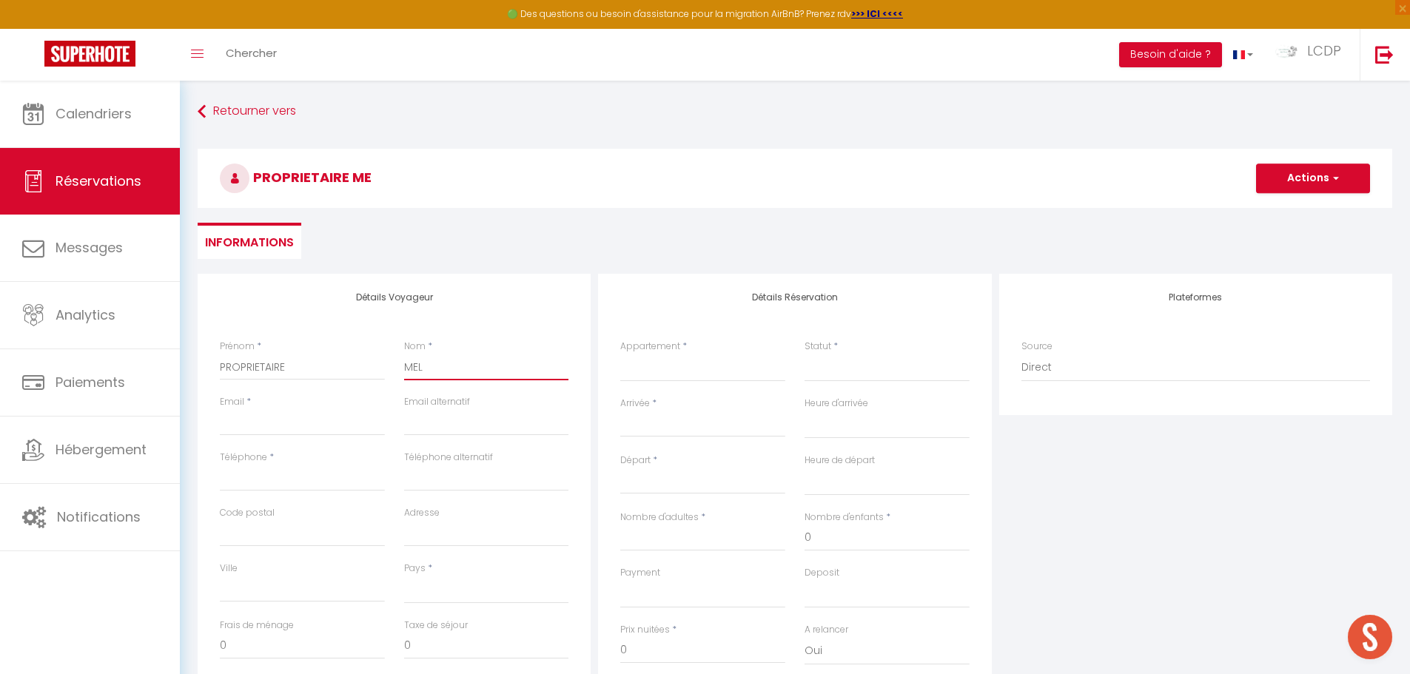
select select
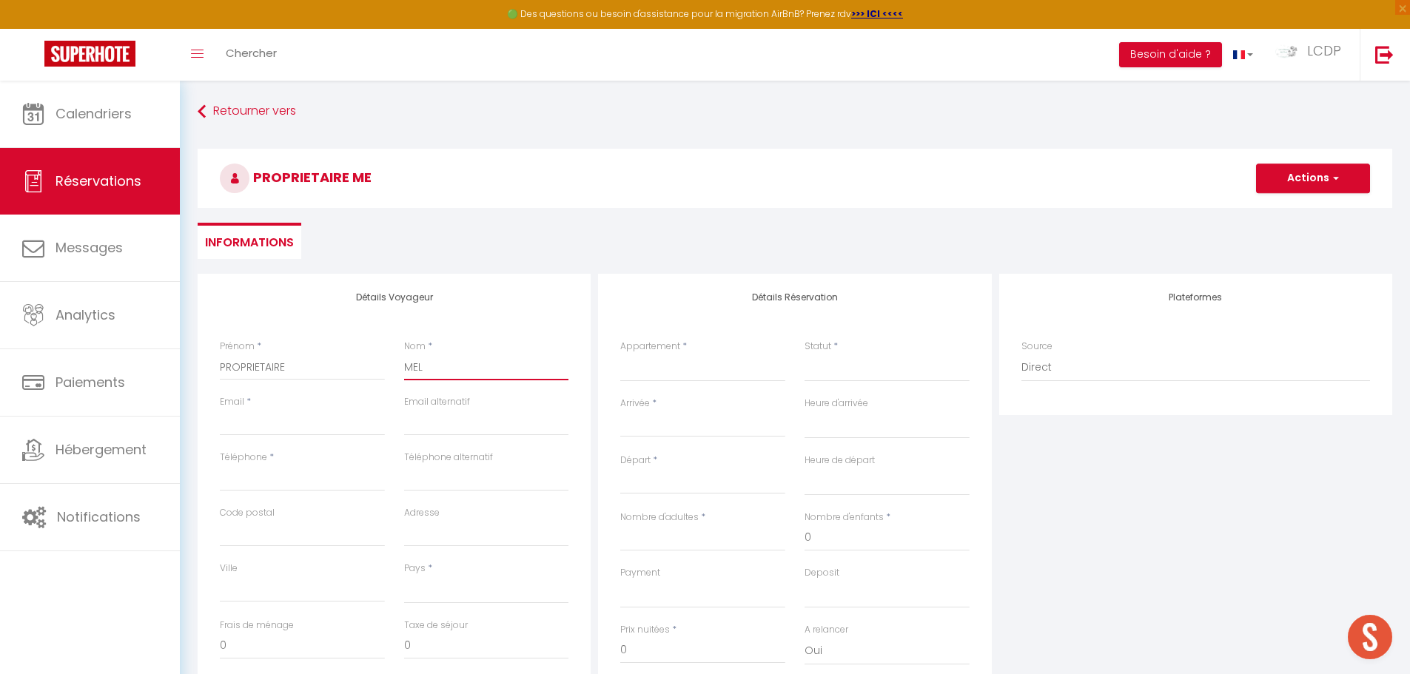
select select
checkbox input "false"
type input "MELI"
select select
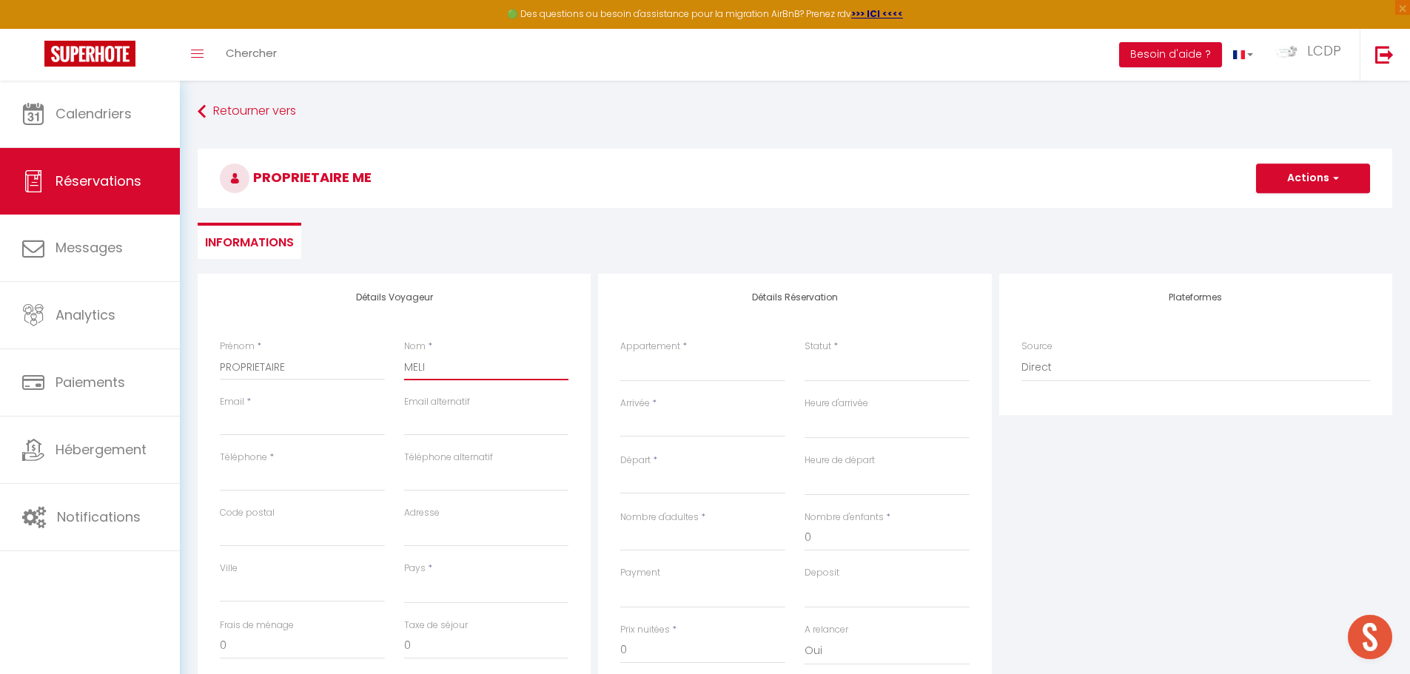
select select
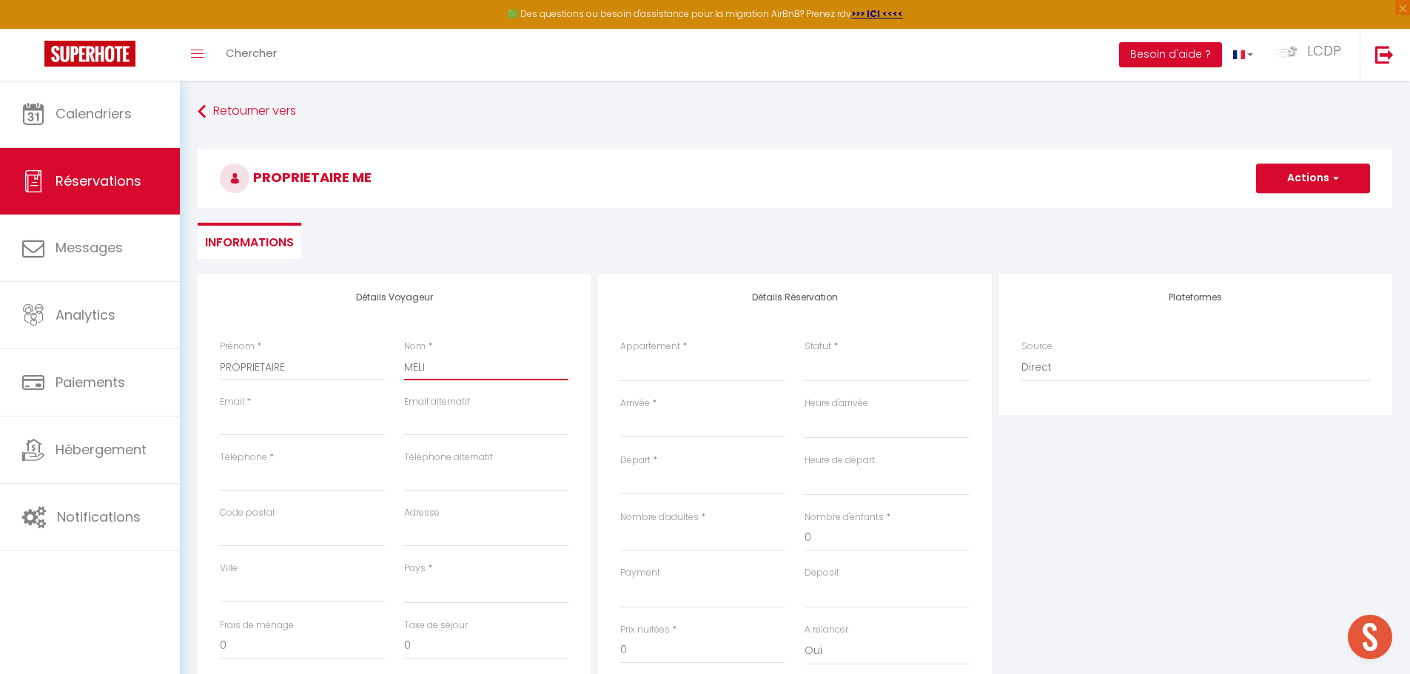
checkbox input "false"
type input "MELIN"
select select
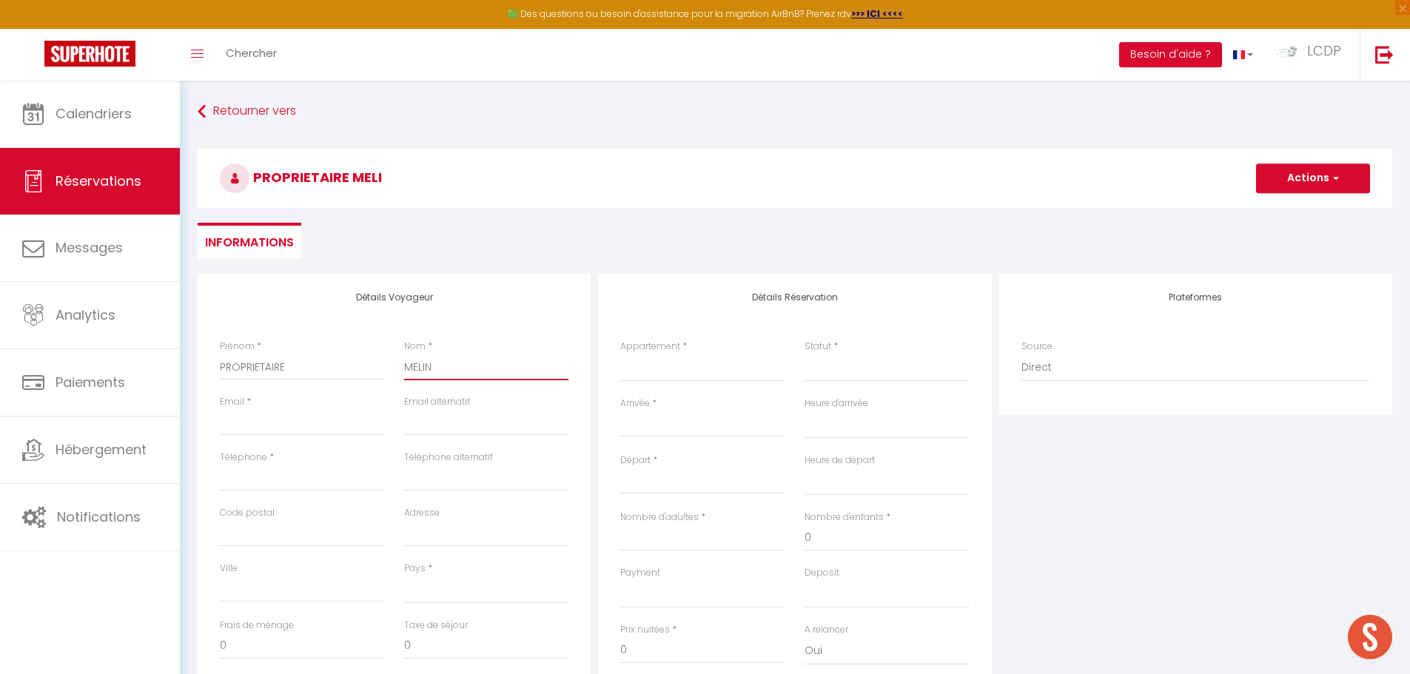
select select
checkbox input "false"
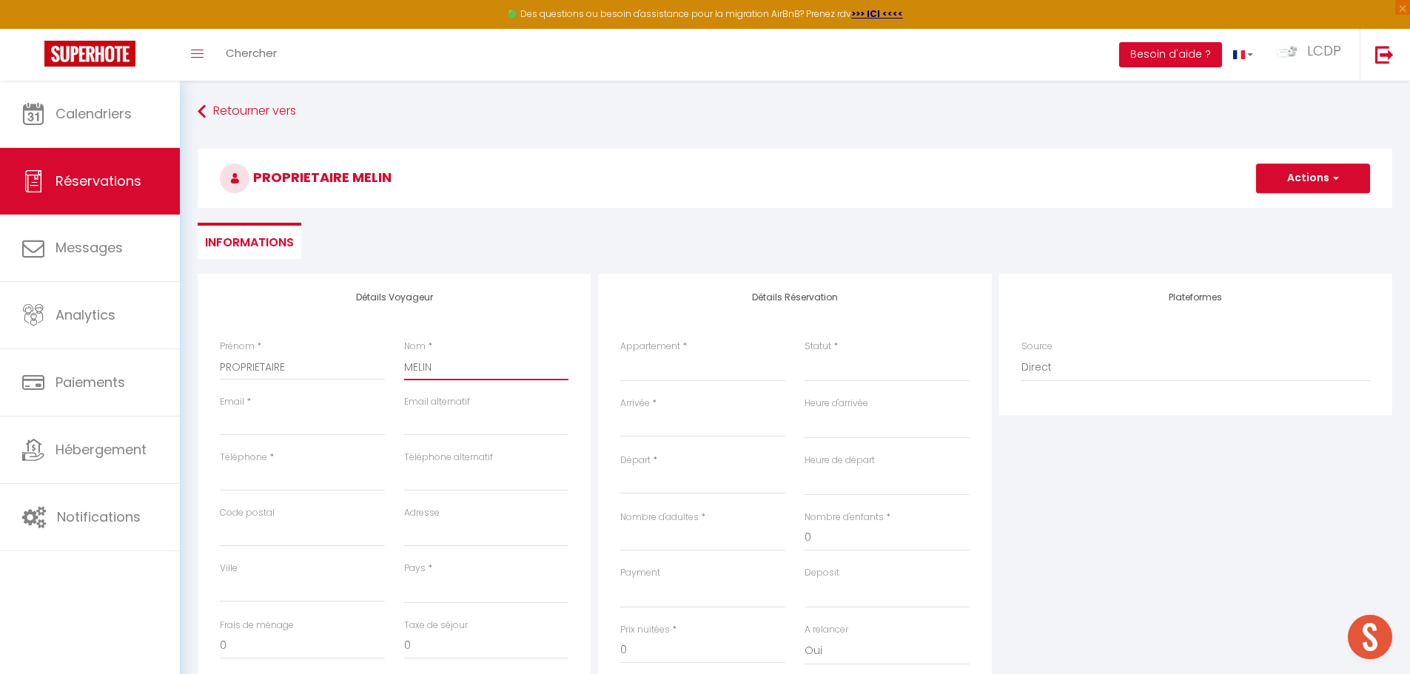
type input "MELINA"
select select
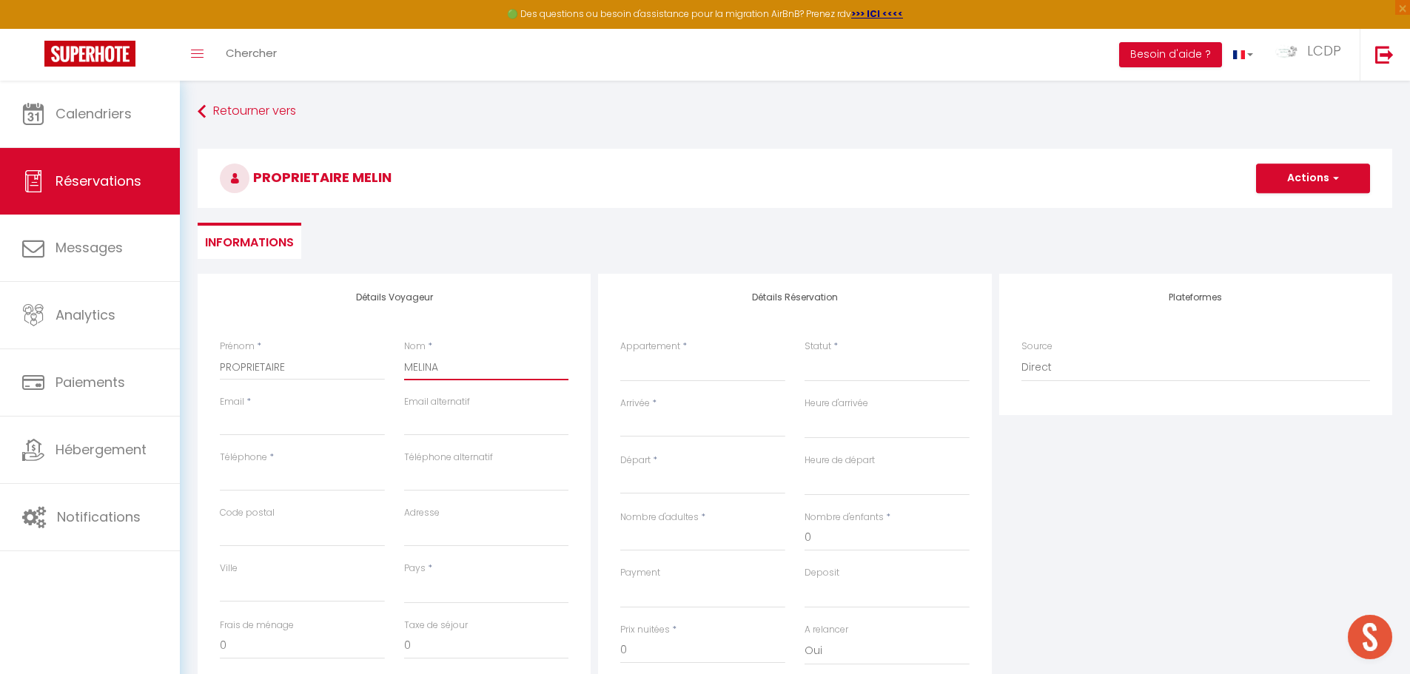
select select
checkbox input "false"
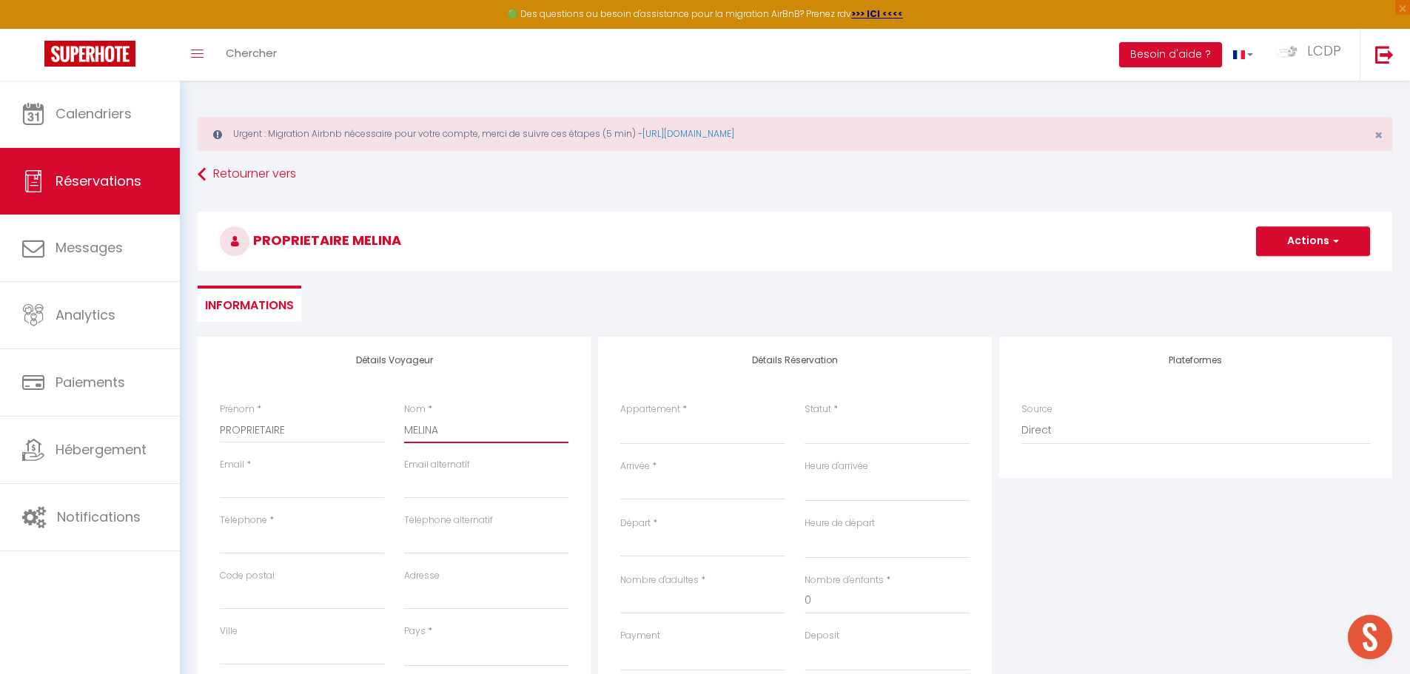
type input "MELINA"
click at [311, 489] on input "Email client" at bounding box center [302, 485] width 165 height 27
type input "c"
click at [488, 647] on select "[GEOGRAPHIC_DATA] [GEOGRAPHIC_DATA] [GEOGRAPHIC_DATA] [GEOGRAPHIC_DATA] [GEOGRA…" at bounding box center [486, 653] width 165 height 28
click at [477, 201] on div "PROPRIETAIRE MELINA Actions Enregistrer Actions Enregistrer [PERSON_NAME] et éd…" at bounding box center [795, 238] width 1214 height 79
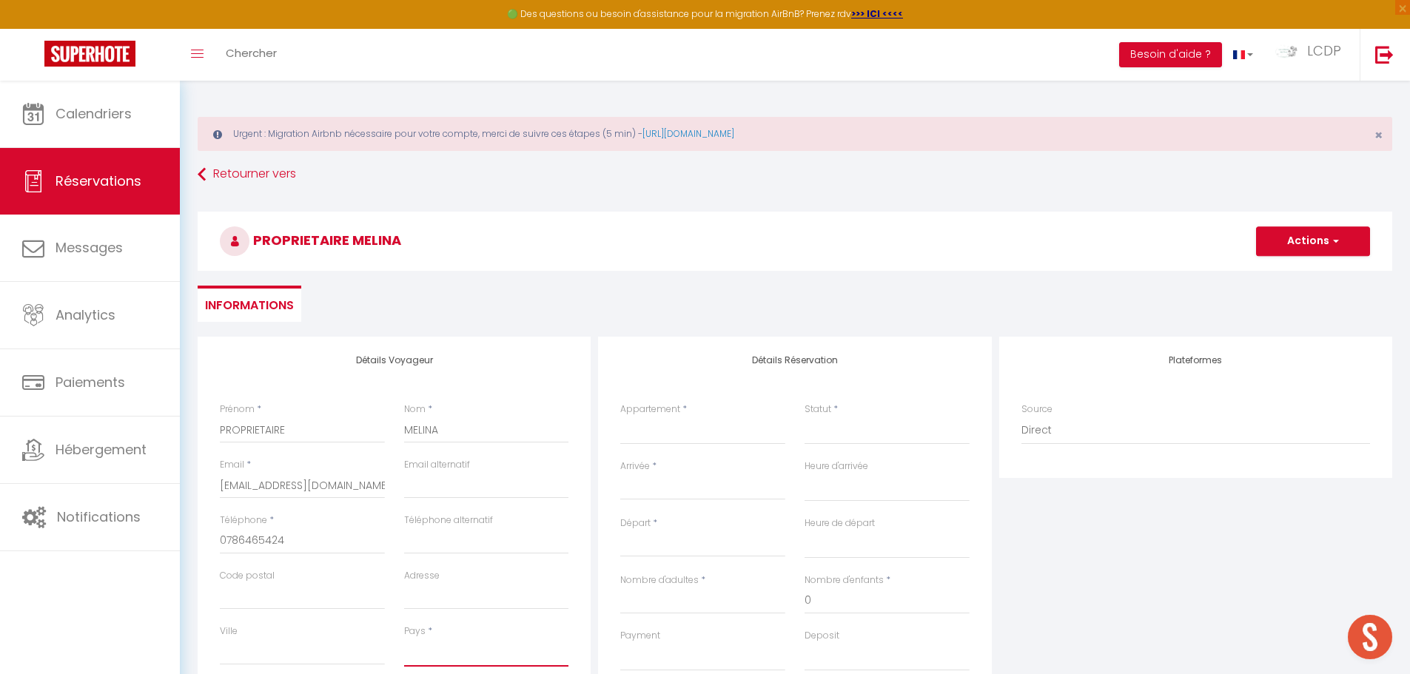
click at [447, 653] on select "[GEOGRAPHIC_DATA] [GEOGRAPHIC_DATA] [GEOGRAPHIC_DATA] [GEOGRAPHIC_DATA] [GEOGRA…" at bounding box center [486, 653] width 165 height 28
click at [404, 639] on select "[GEOGRAPHIC_DATA] [GEOGRAPHIC_DATA] [GEOGRAPHIC_DATA] [GEOGRAPHIC_DATA] [GEOGRA…" at bounding box center [486, 653] width 165 height 28
click at [665, 434] on select "La Cabane Pernaout [GEOGRAPHIC_DATA] Montauzet PARTIEL / BOUET [GEOGRAPHIC_DATA…" at bounding box center [702, 431] width 165 height 28
click at [620, 417] on select "La Cabane Pernaout [GEOGRAPHIC_DATA] Montauzet PARTIEL / BOUET [GEOGRAPHIC_DATA…" at bounding box center [702, 431] width 165 height 28
click at [829, 428] on select "Confirmé Non Confirmé [PERSON_NAME] par le voyageur No Show Request" at bounding box center [886, 431] width 165 height 28
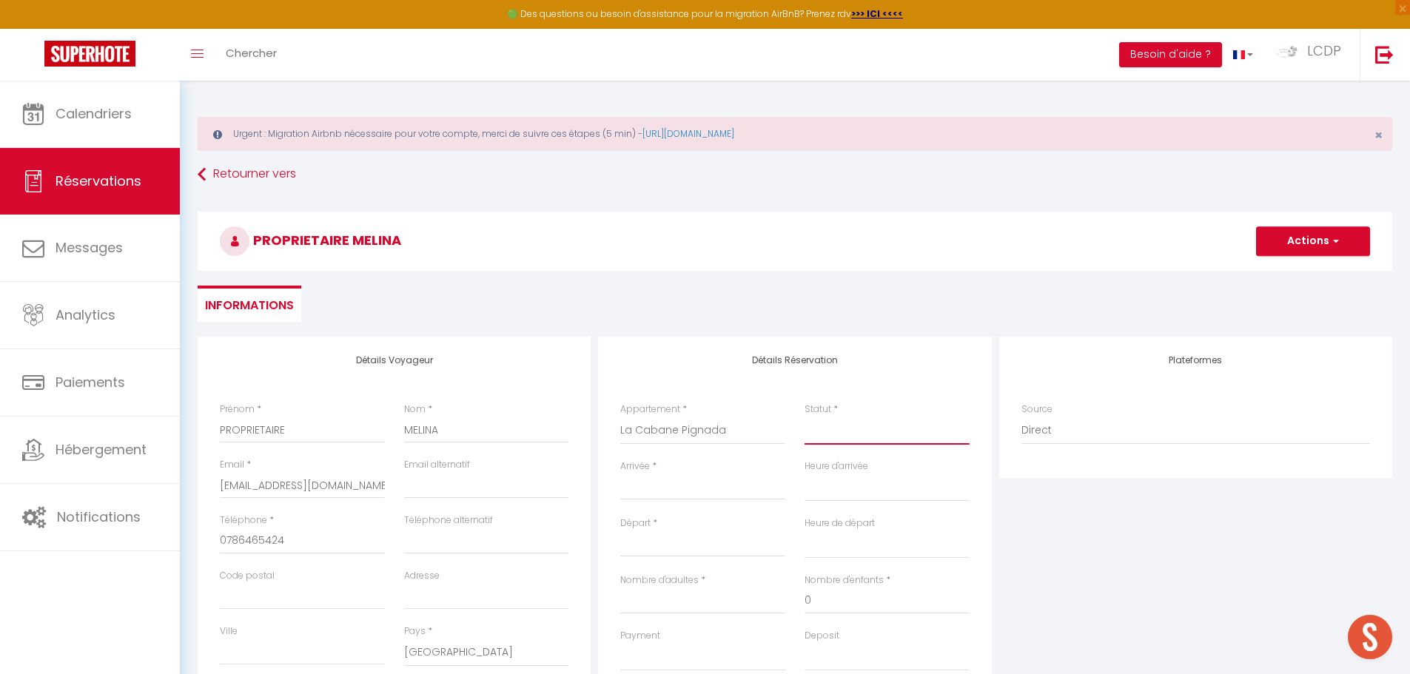
click at [829, 434] on select "Confirmé Non Confirmé [PERSON_NAME] par le voyageur No Show Request" at bounding box center [886, 431] width 165 height 28
click at [828, 439] on select "Confirmé Non Confirmé [PERSON_NAME] par le voyageur No Show Request" at bounding box center [886, 431] width 165 height 28
click at [804, 417] on select "Confirmé Non Confirmé [PERSON_NAME] par le voyageur No Show Request" at bounding box center [886, 431] width 165 height 28
click at [665, 497] on input "Arrivée" at bounding box center [702, 488] width 165 height 19
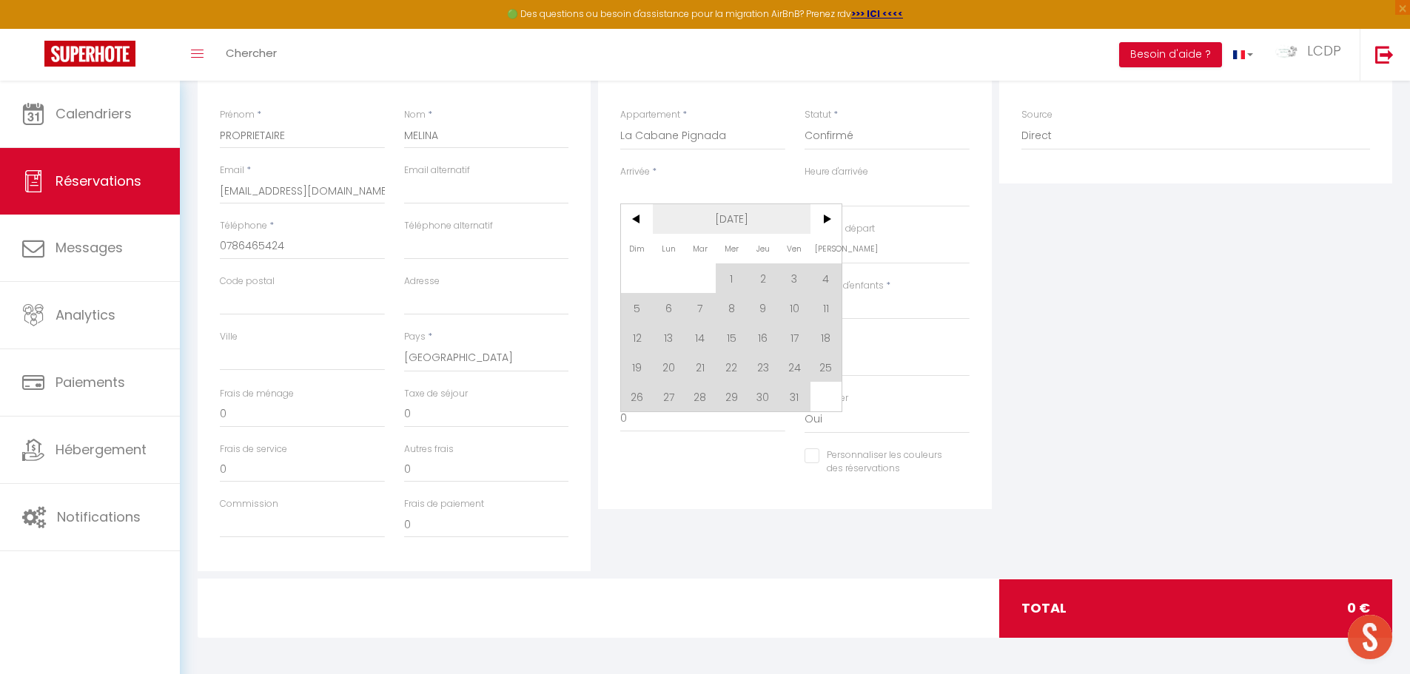
scroll to position [295, 0]
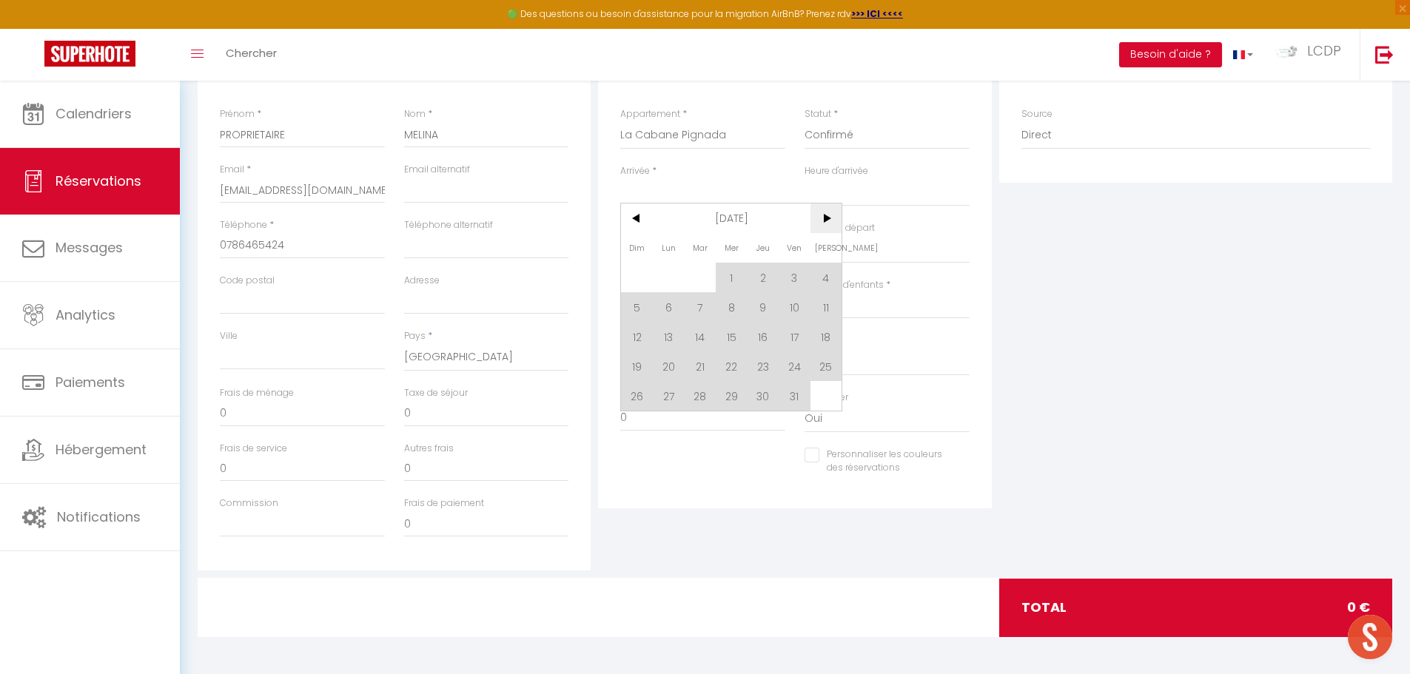
click at [825, 212] on span ">" at bounding box center [826, 218] width 32 height 30
click at [823, 305] on span "8" at bounding box center [826, 307] width 32 height 30
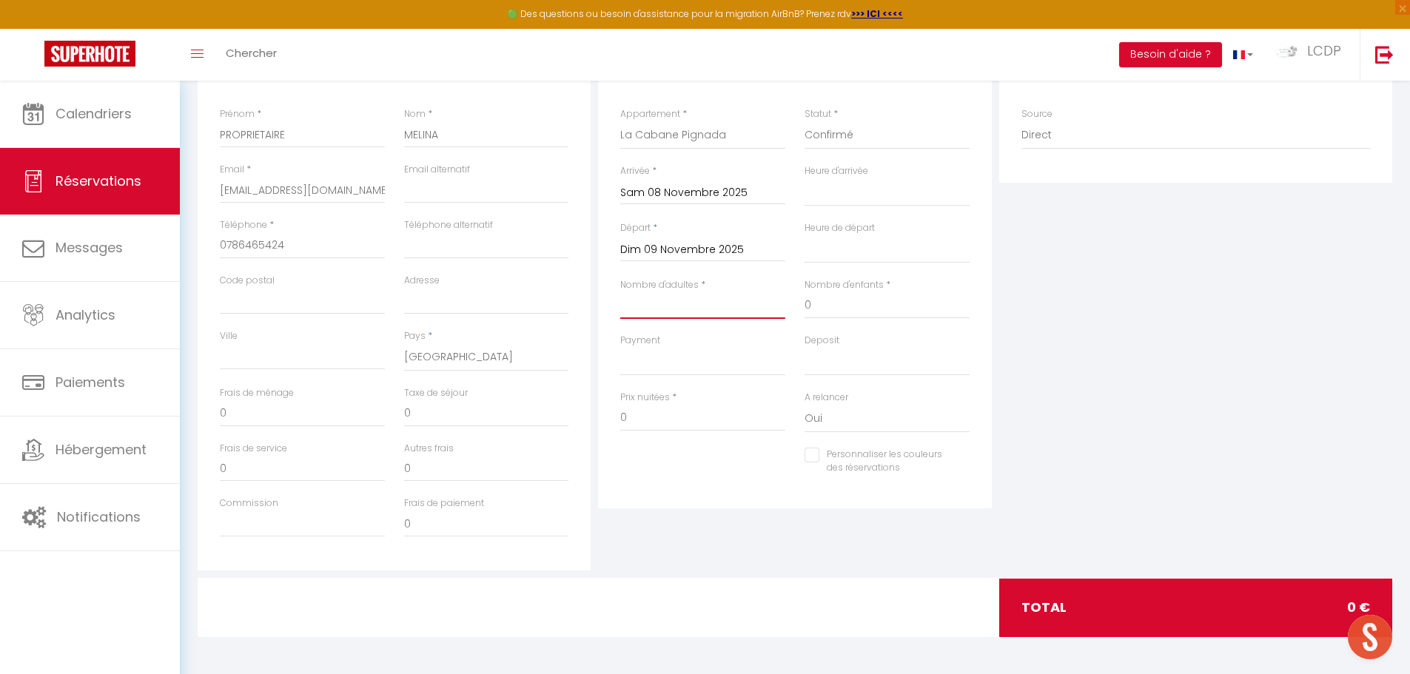
click at [666, 309] on input "Nombre d'adultes" at bounding box center [702, 305] width 165 height 27
click at [677, 345] on div "Payment OK KO" at bounding box center [702, 355] width 165 height 42
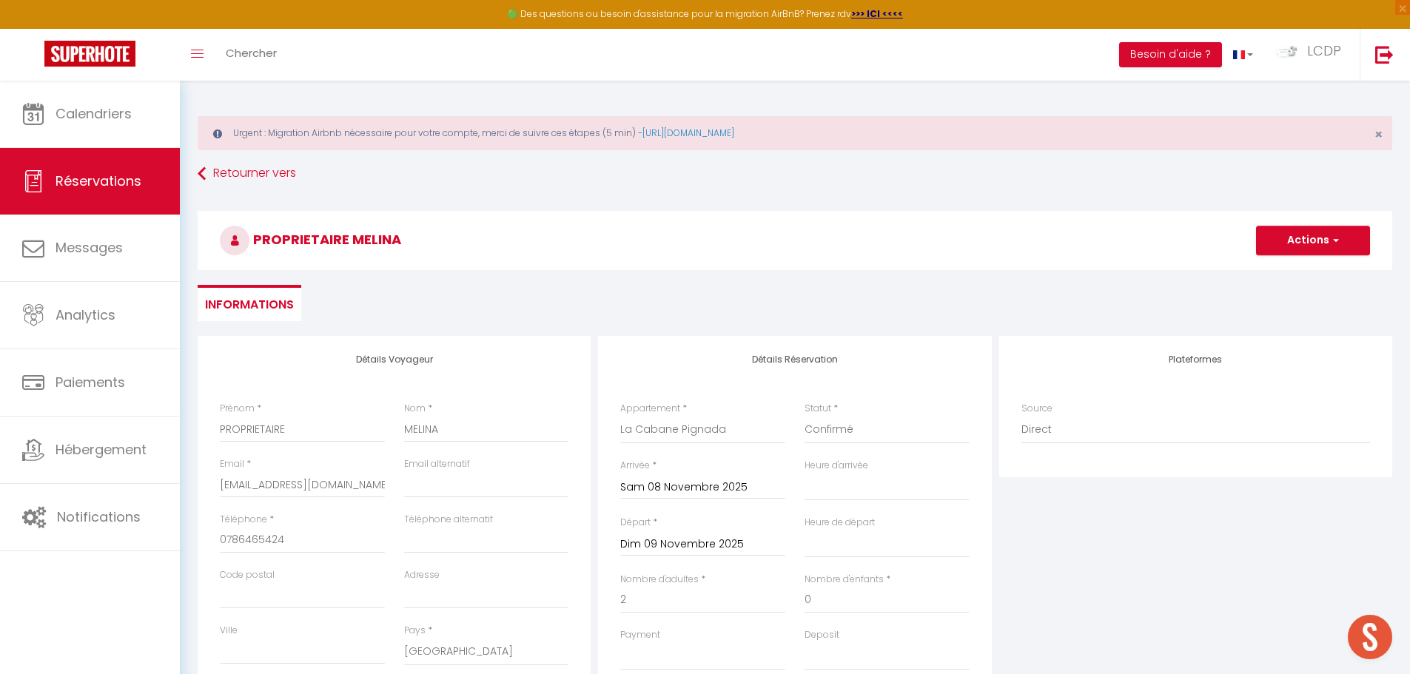
scroll to position [0, 0]
click at [1327, 244] on button "Actions" at bounding box center [1313, 241] width 114 height 30
click at [1277, 272] on link "Enregistrer" at bounding box center [1297, 273] width 117 height 19
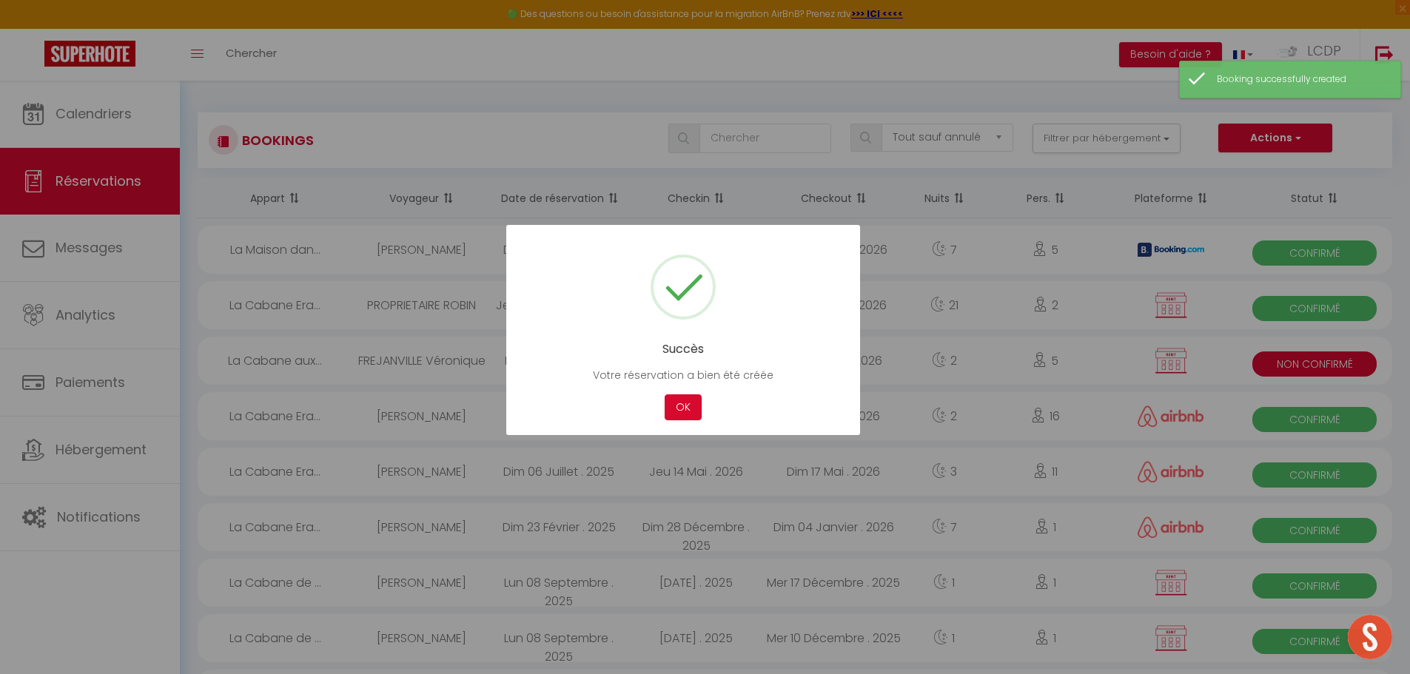
click at [83, 106] on div at bounding box center [705, 337] width 1410 height 674
